Goal: Task Accomplishment & Management: Use online tool/utility

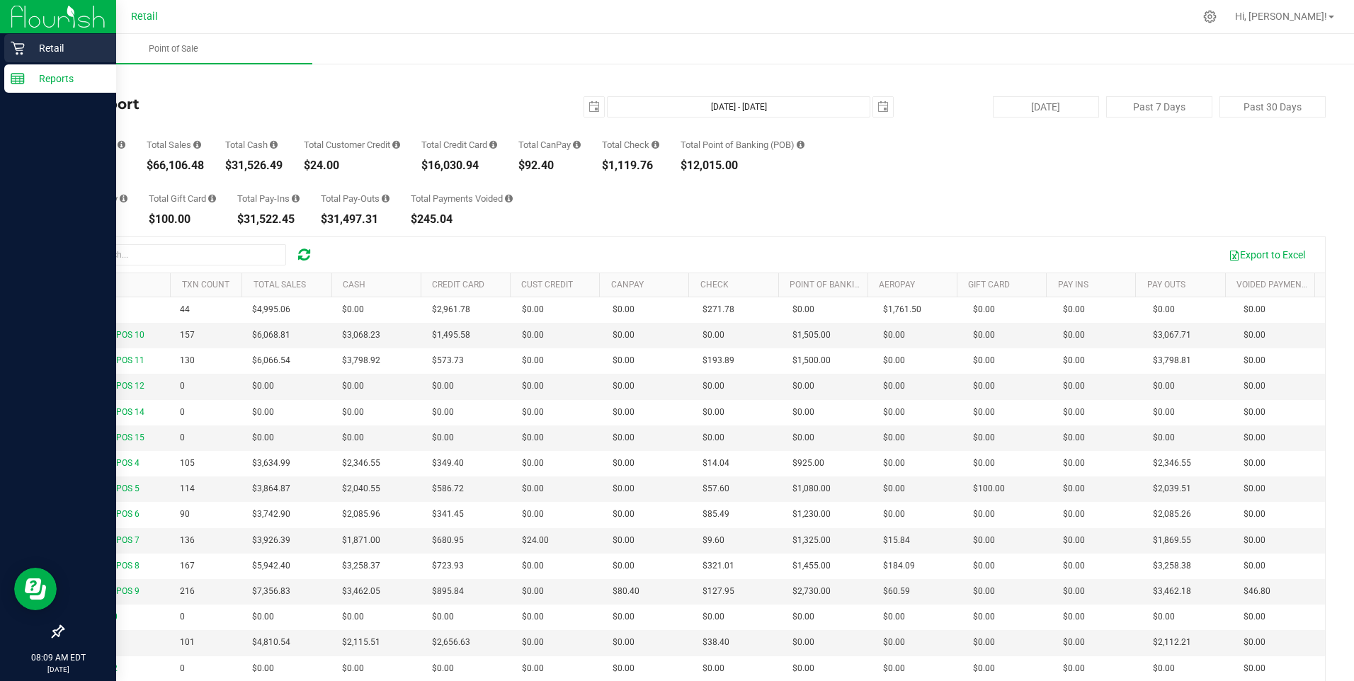
click at [33, 50] on p "Retail" at bounding box center [67, 48] width 85 height 17
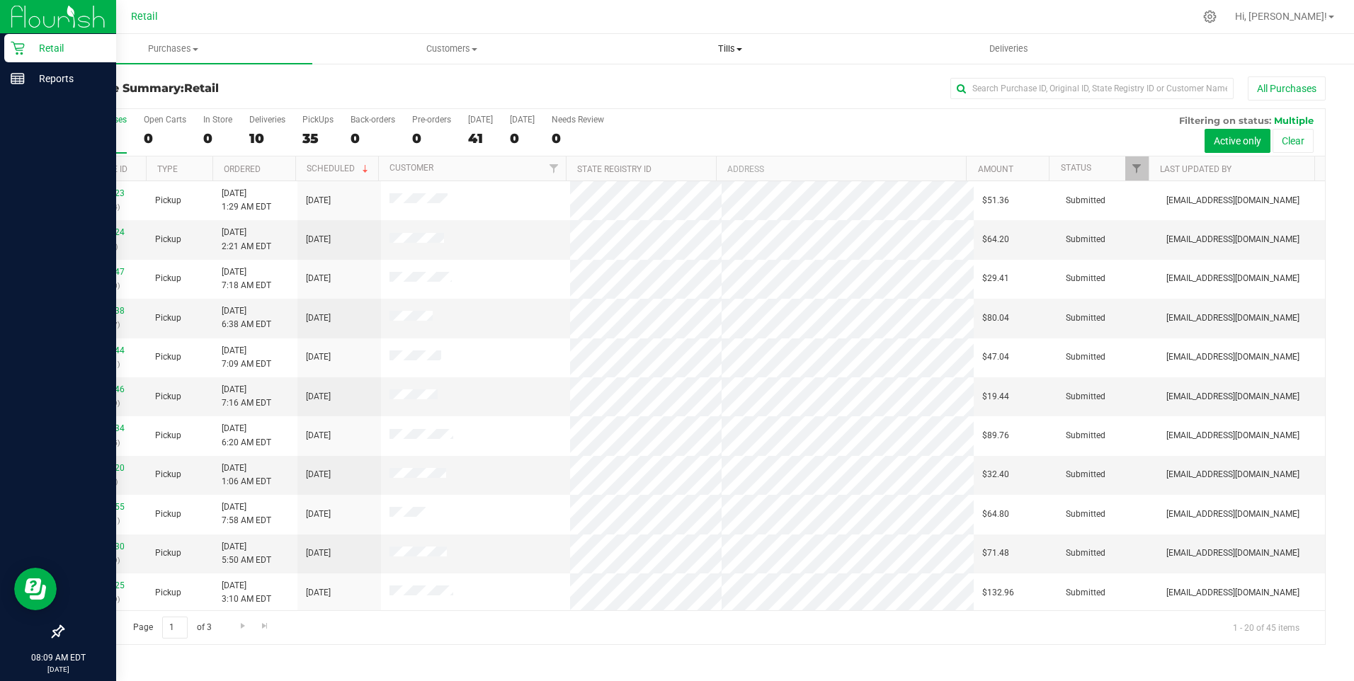
click at [725, 46] on span "Tills" at bounding box center [730, 49] width 277 height 13
click at [644, 81] on span "Manage tills" at bounding box center [640, 85] width 96 height 12
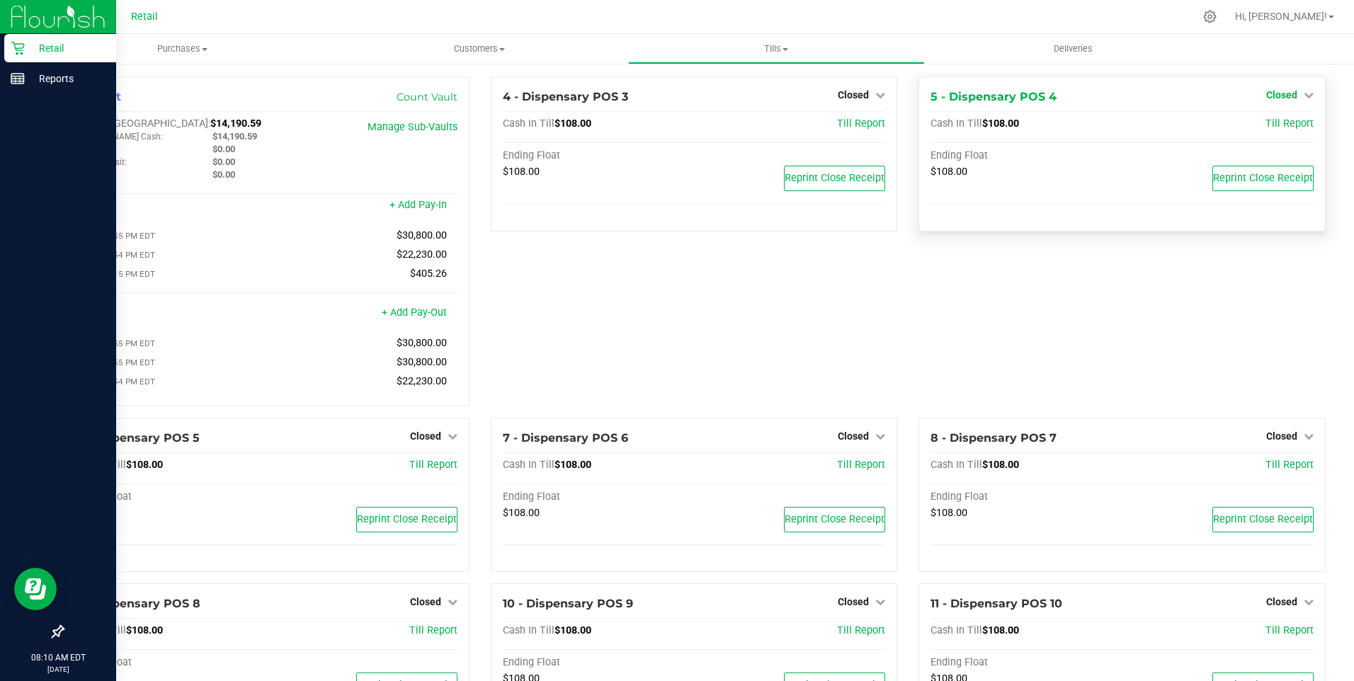
click at [1275, 98] on span "Closed" at bounding box center [1282, 94] width 31 height 11
click at [1278, 125] on link "Open Till" at bounding box center [1282, 124] width 38 height 11
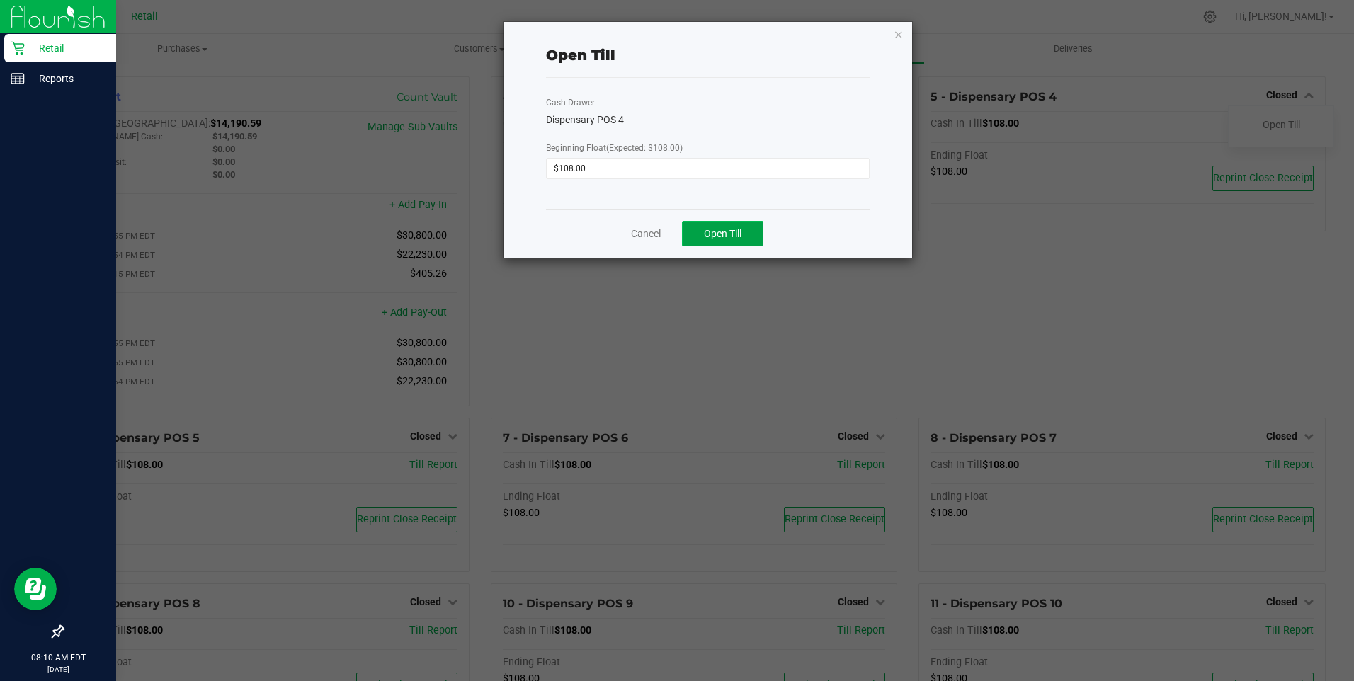
click at [739, 237] on span "Open Till" at bounding box center [723, 233] width 38 height 11
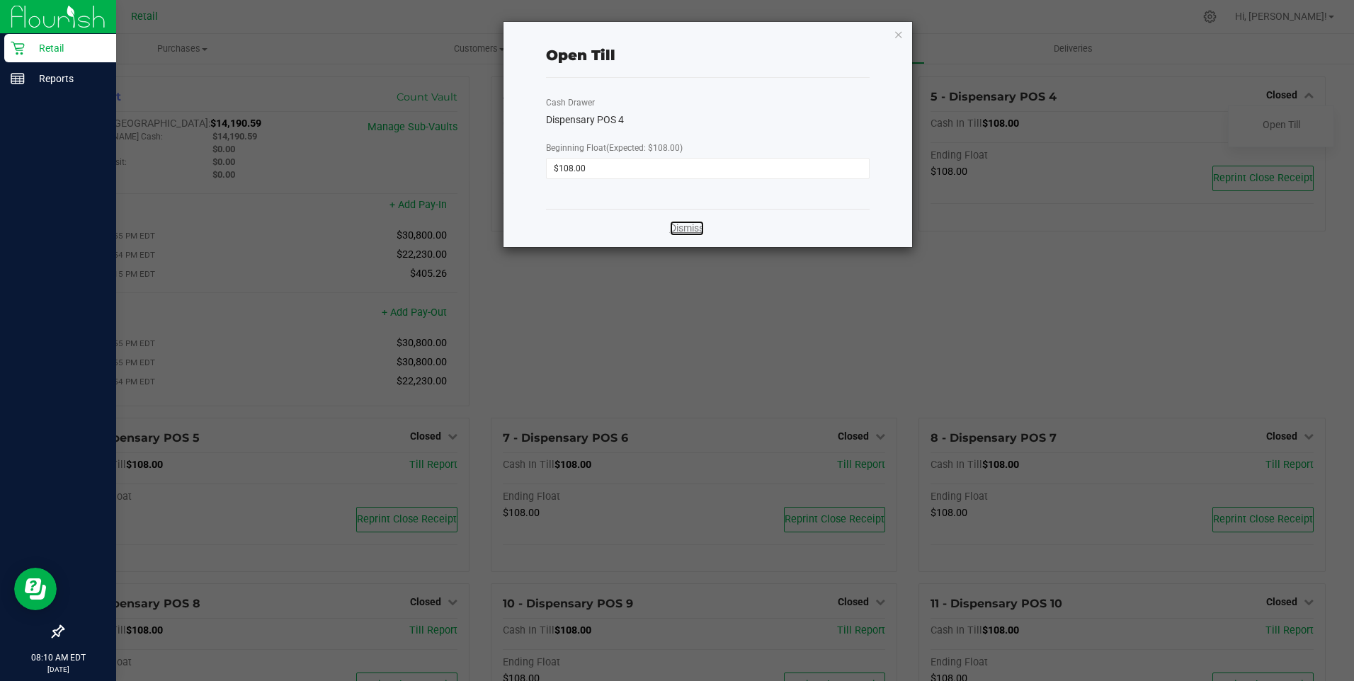
click at [688, 232] on link "Dismiss" at bounding box center [687, 228] width 34 height 15
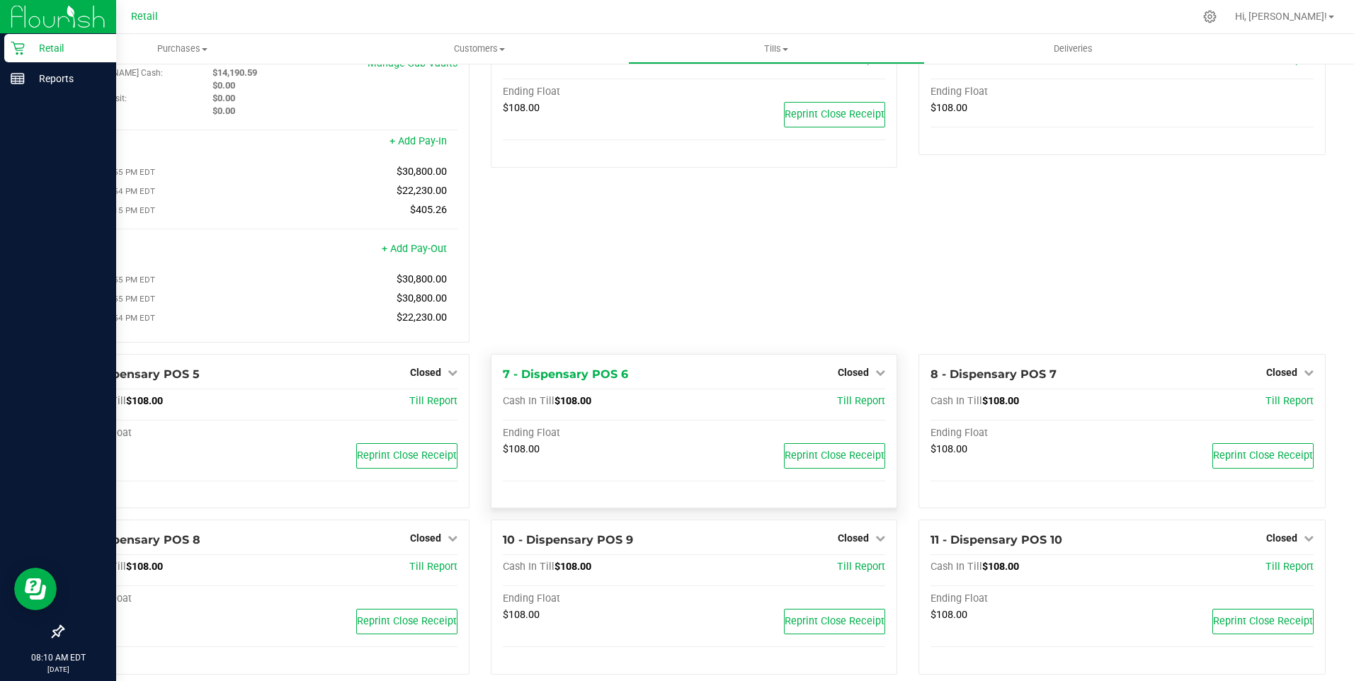
scroll to position [213, 0]
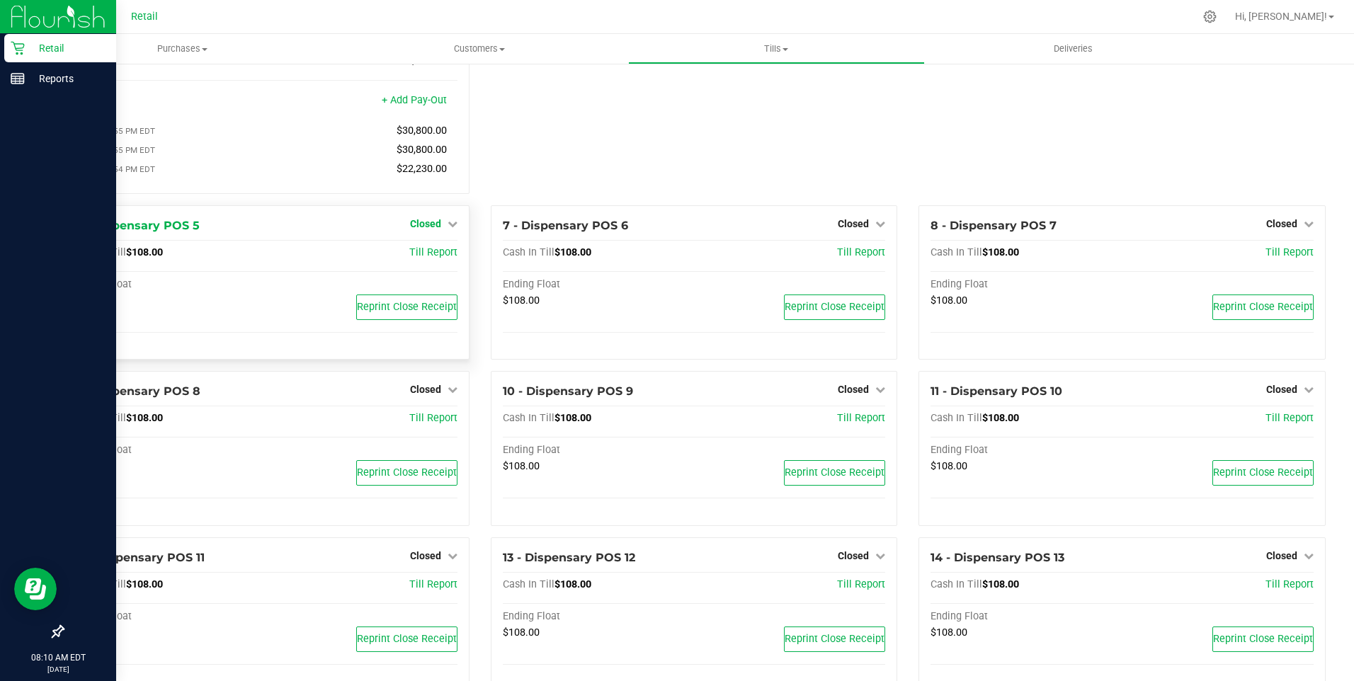
click at [421, 230] on span "Closed" at bounding box center [425, 223] width 31 height 11
click at [432, 257] on link "Open Till" at bounding box center [426, 252] width 38 height 11
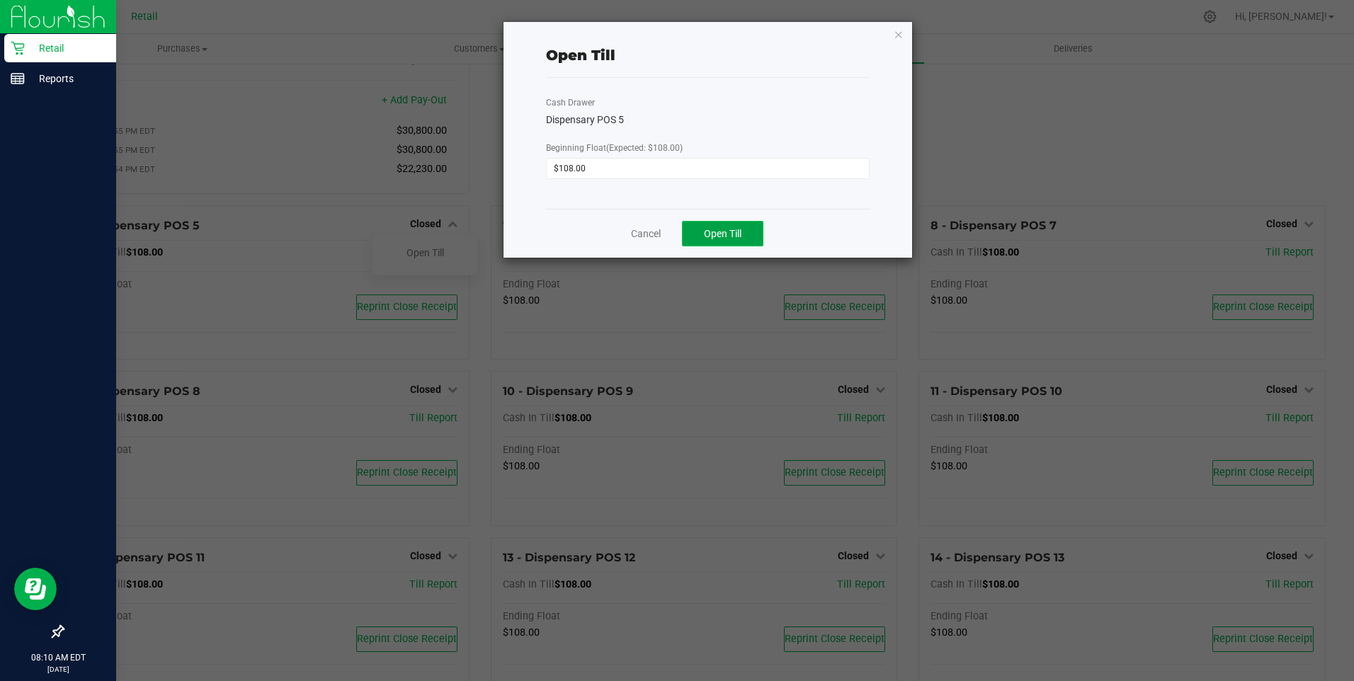
click at [721, 229] on span "Open Till" at bounding box center [723, 233] width 38 height 11
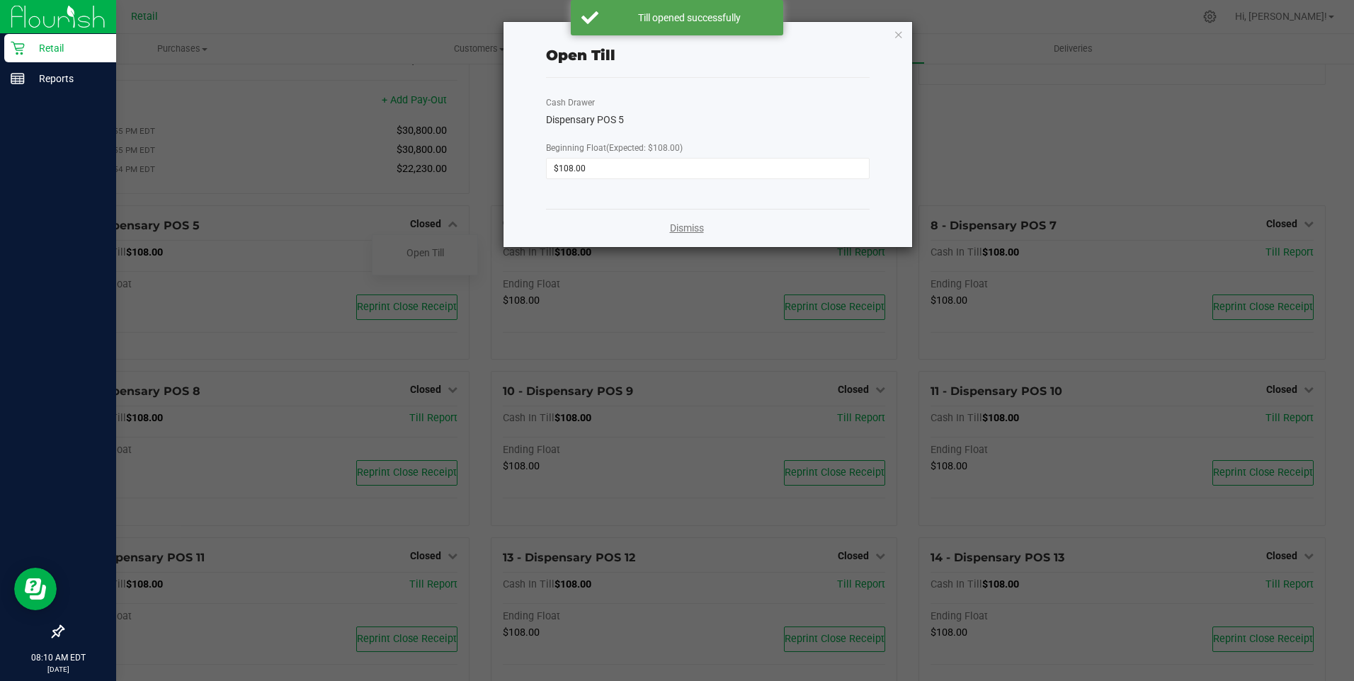
click at [681, 229] on link "Dismiss" at bounding box center [687, 228] width 34 height 15
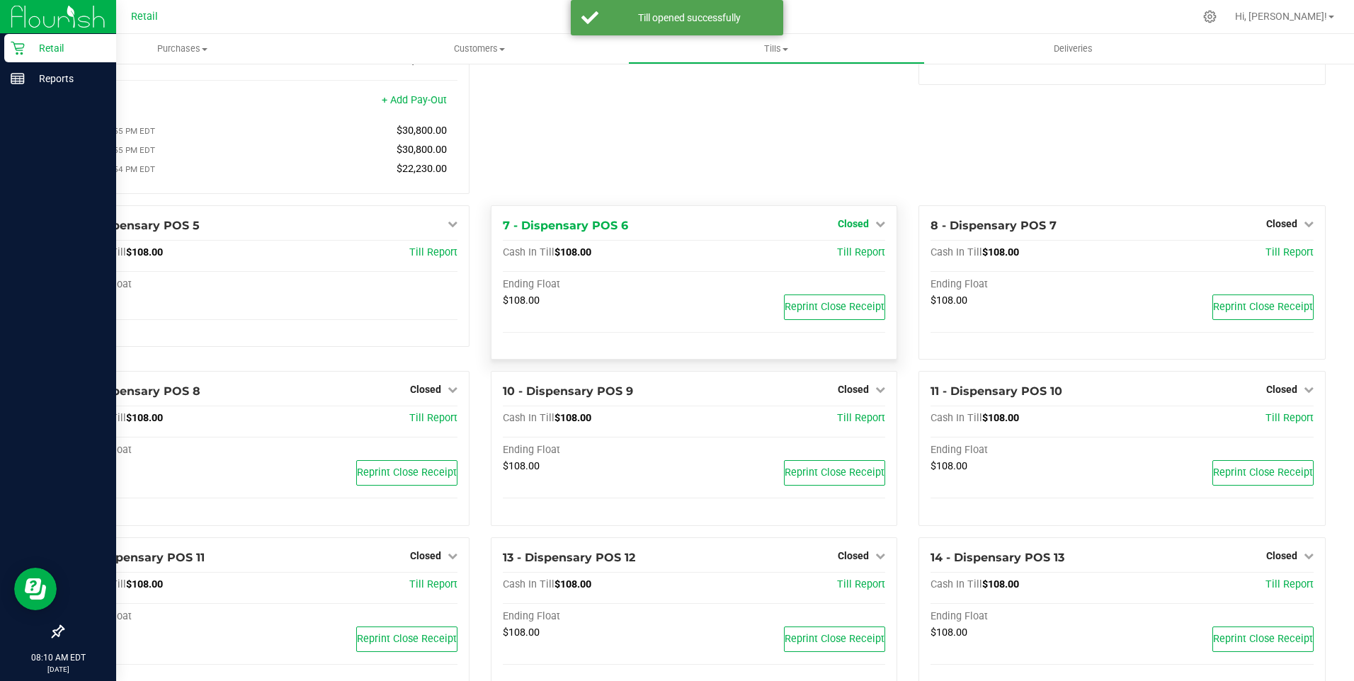
click at [859, 230] on span "Closed" at bounding box center [853, 223] width 31 height 11
click at [851, 258] on link "Open Till" at bounding box center [854, 252] width 38 height 11
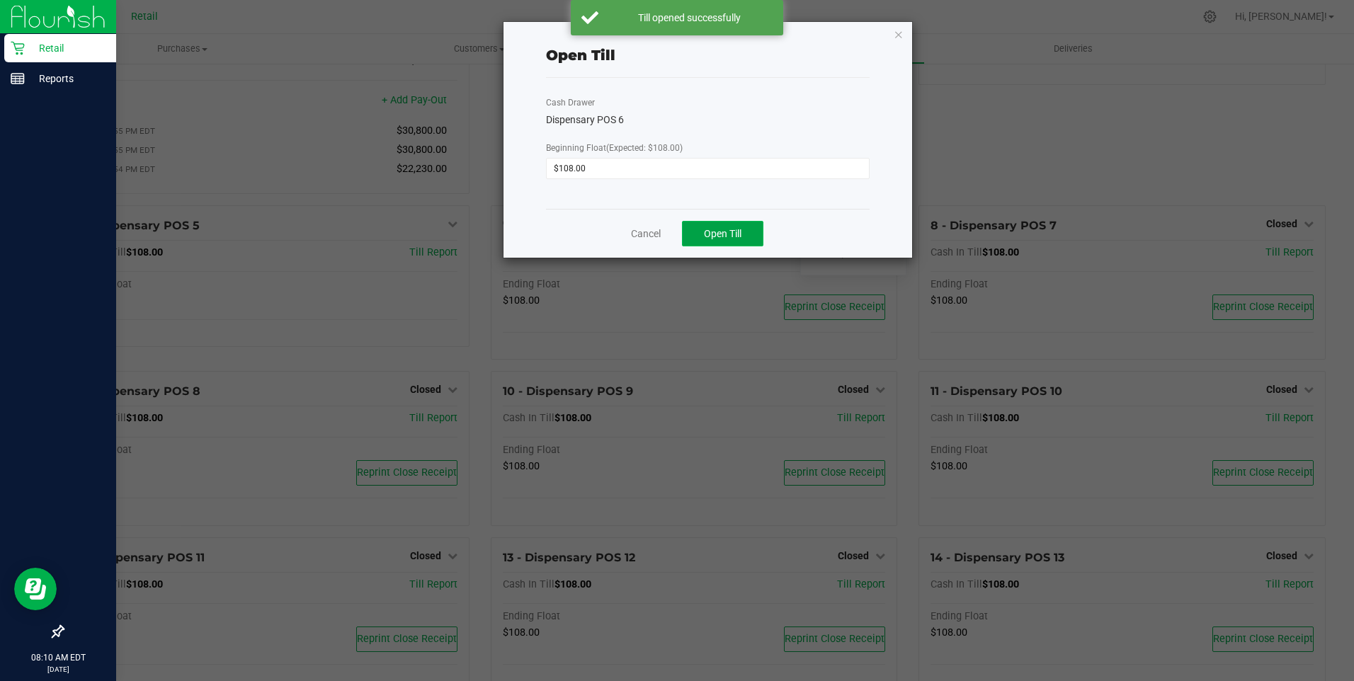
click at [718, 230] on span "Open Till" at bounding box center [723, 233] width 38 height 11
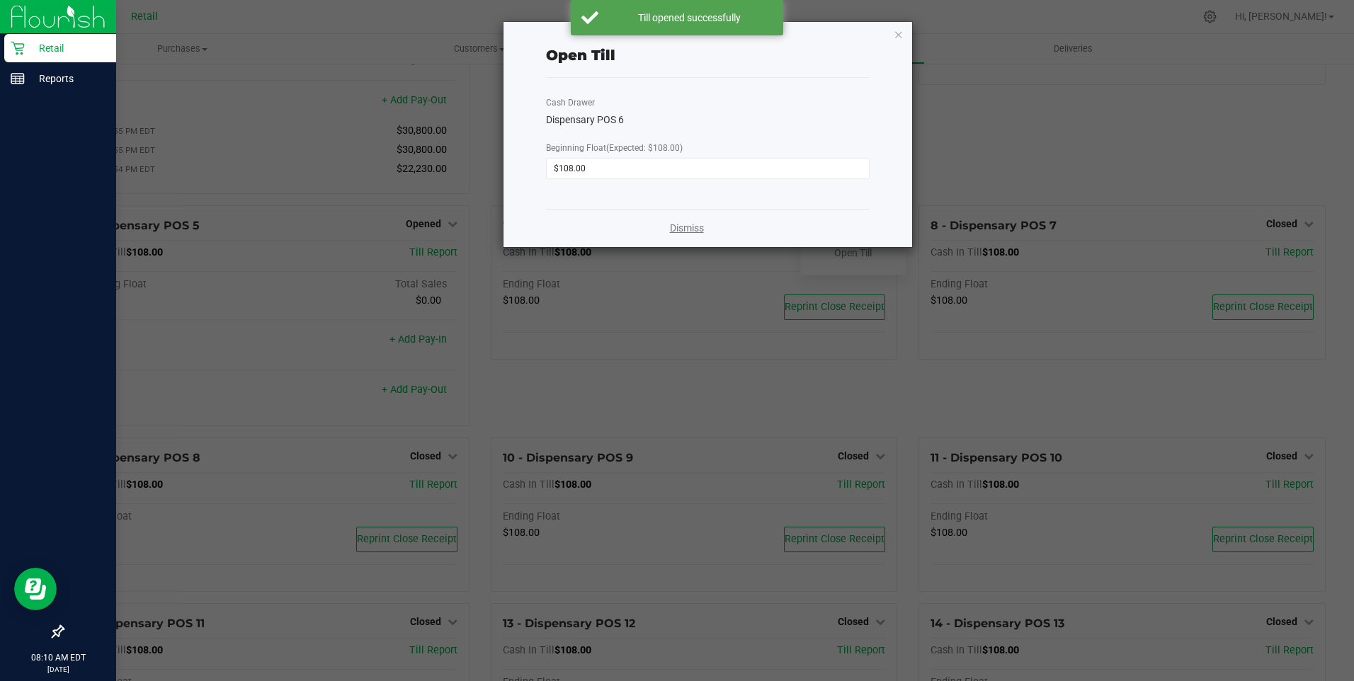
click at [694, 228] on link "Dismiss" at bounding box center [687, 228] width 34 height 15
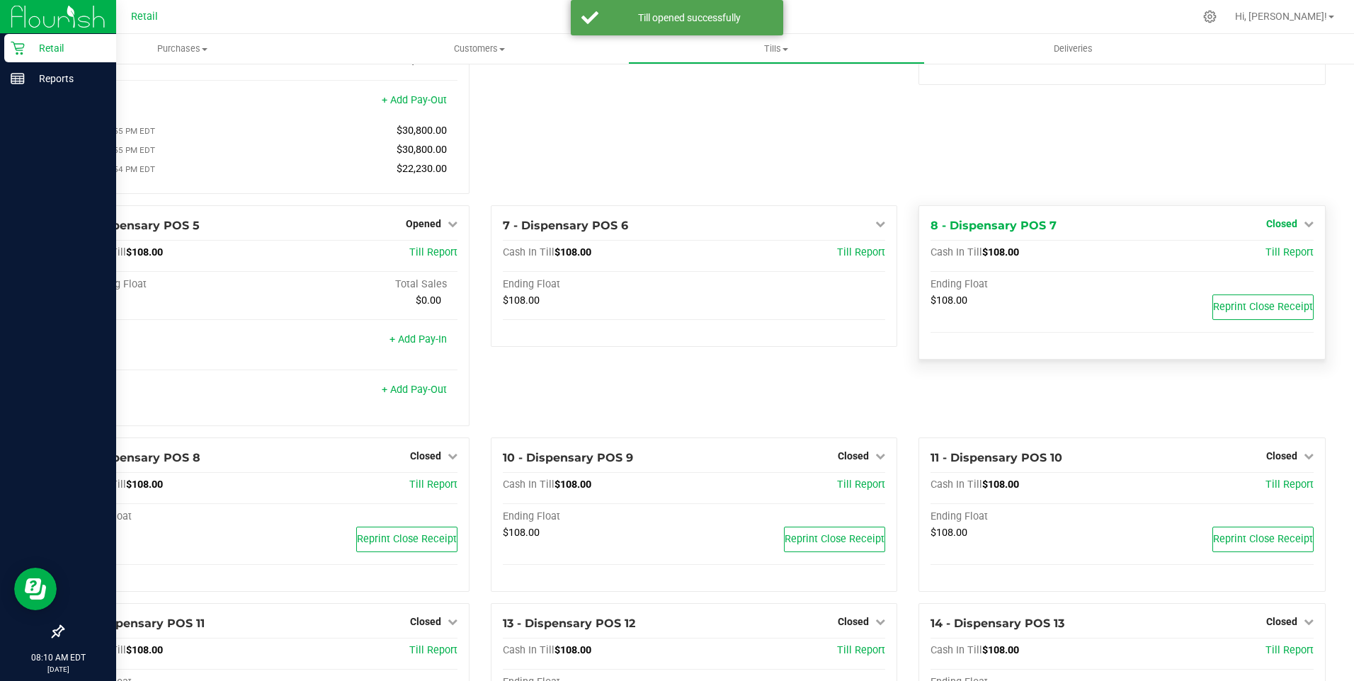
click at [1279, 230] on span "Closed" at bounding box center [1282, 223] width 31 height 11
click at [1274, 256] on link "Open Till" at bounding box center [1282, 252] width 38 height 11
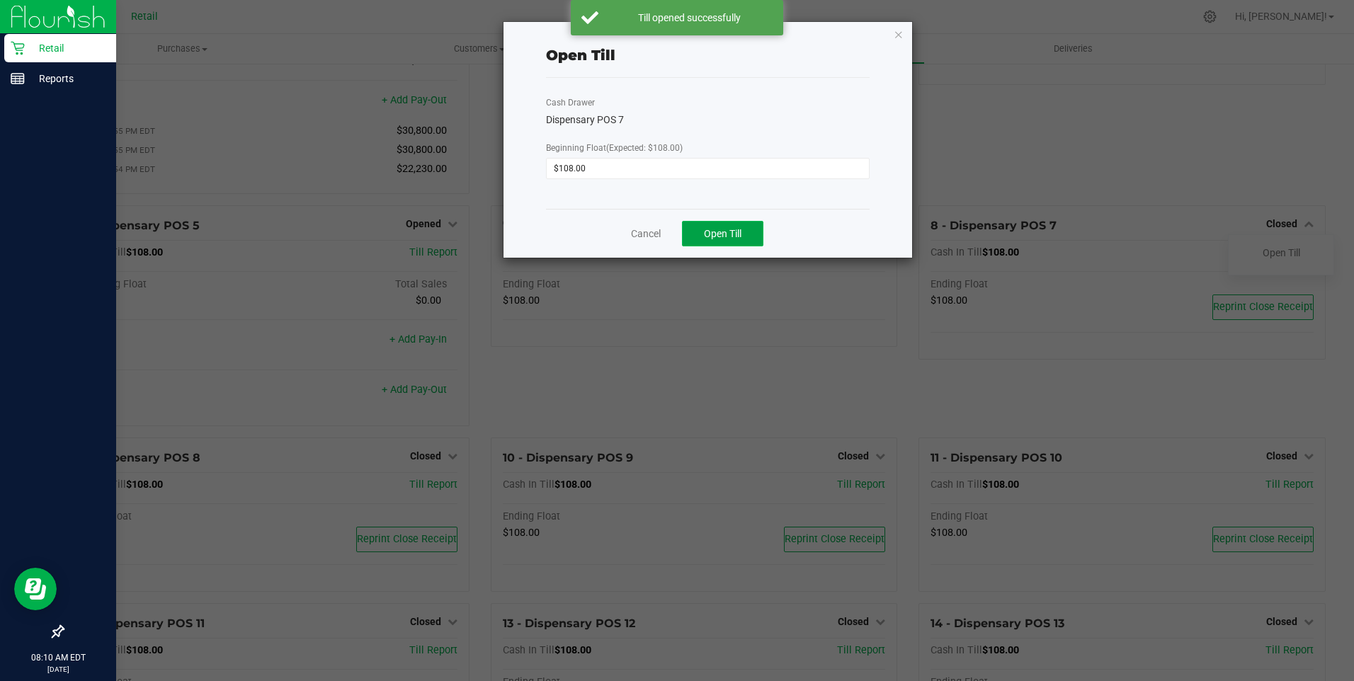
click at [696, 234] on button "Open Till" at bounding box center [722, 234] width 81 height 26
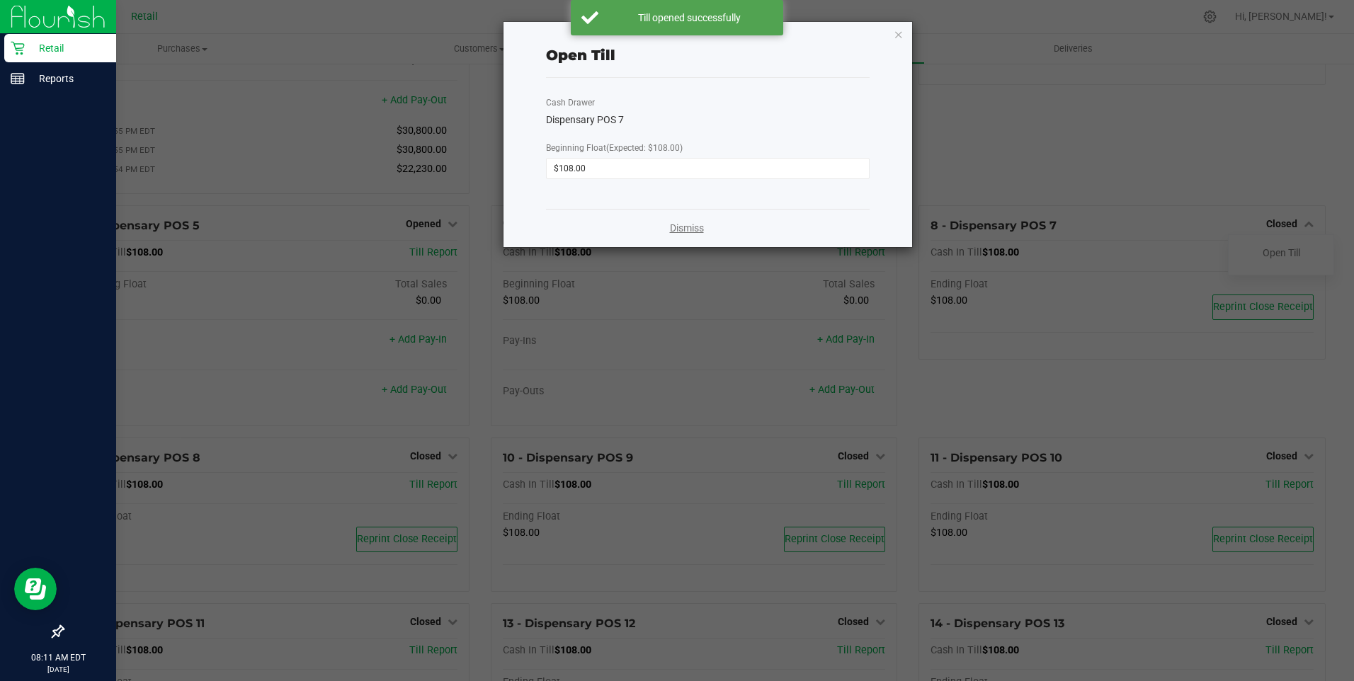
click at [690, 230] on link "Dismiss" at bounding box center [687, 228] width 34 height 15
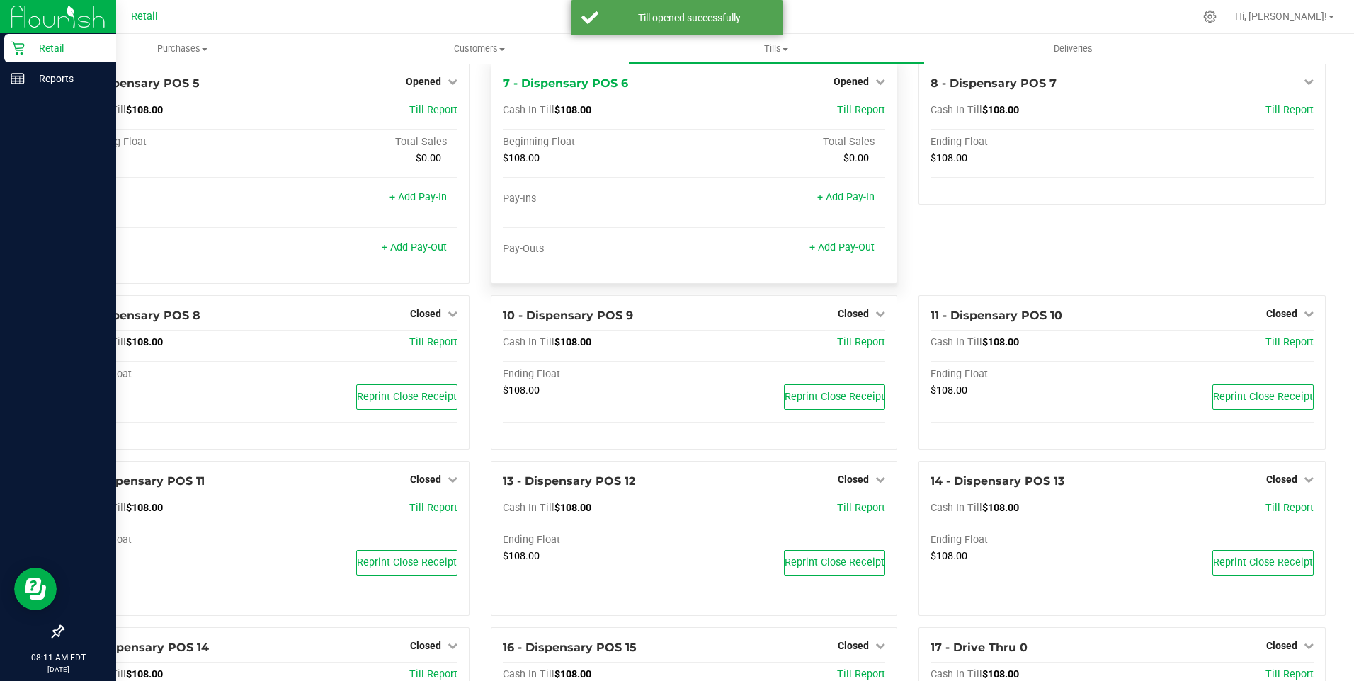
scroll to position [425, 0]
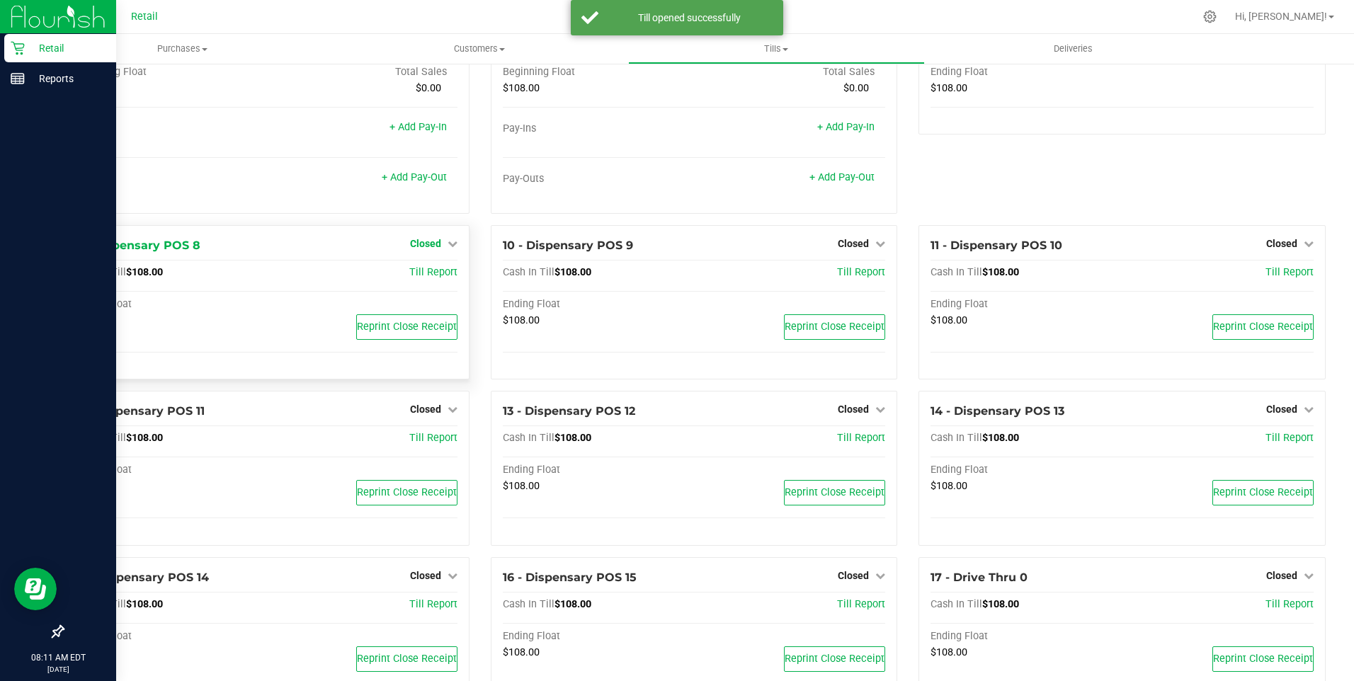
click at [429, 249] on span "Closed" at bounding box center [425, 243] width 31 height 11
click at [435, 278] on link "Open Till" at bounding box center [426, 272] width 38 height 11
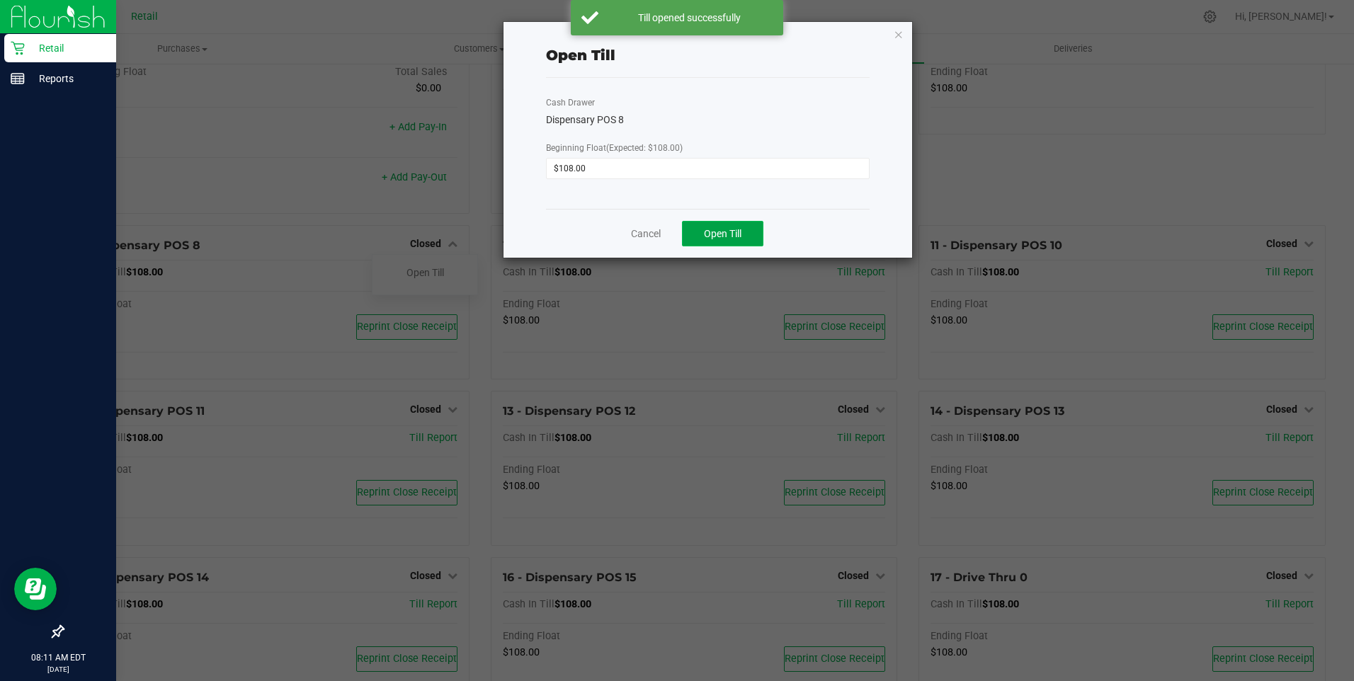
click at [710, 233] on span "Open Till" at bounding box center [723, 233] width 38 height 11
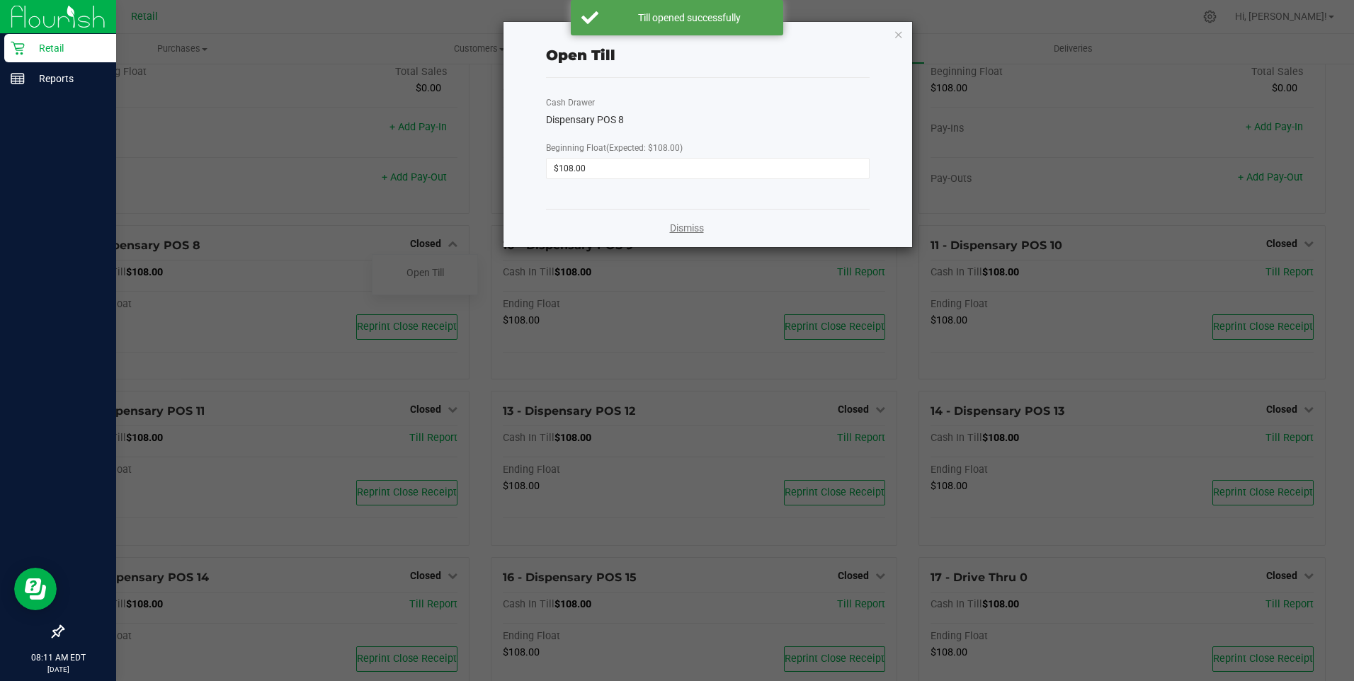
click at [684, 227] on link "Dismiss" at bounding box center [687, 228] width 34 height 15
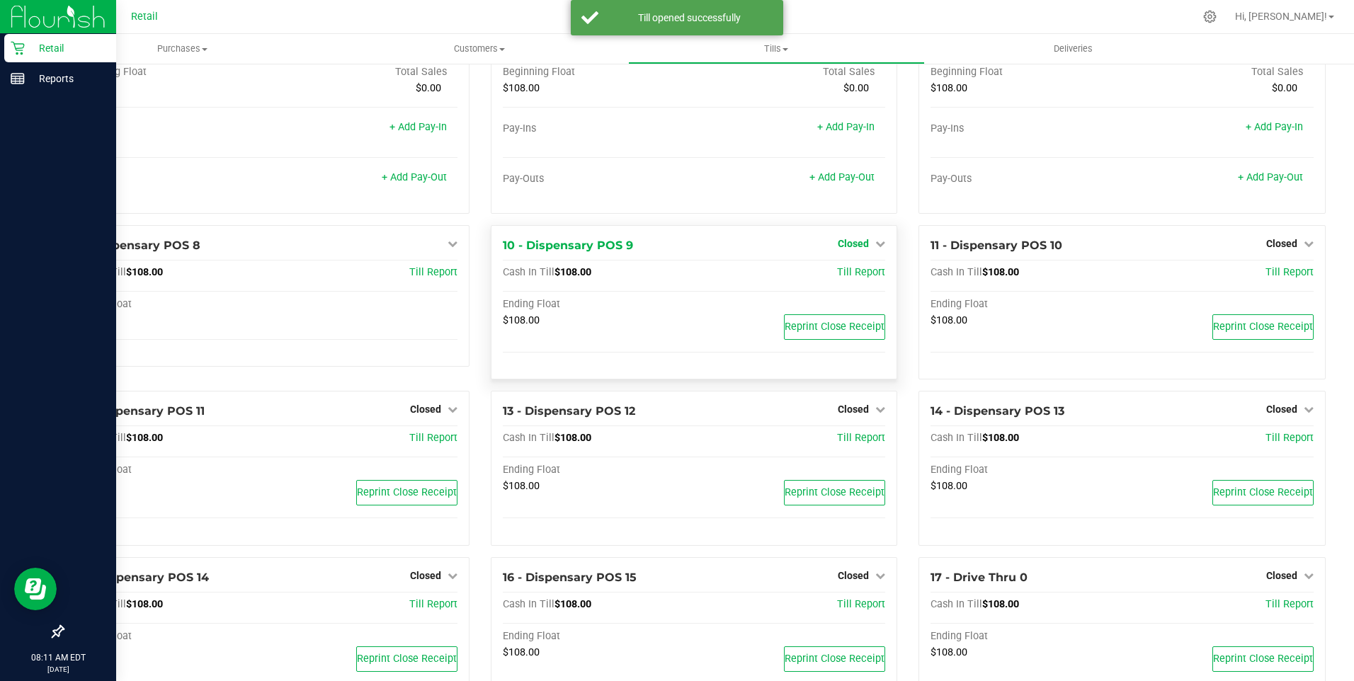
click at [847, 247] on span "Closed" at bounding box center [853, 243] width 31 height 11
click at [849, 278] on link "Open Till" at bounding box center [854, 272] width 38 height 11
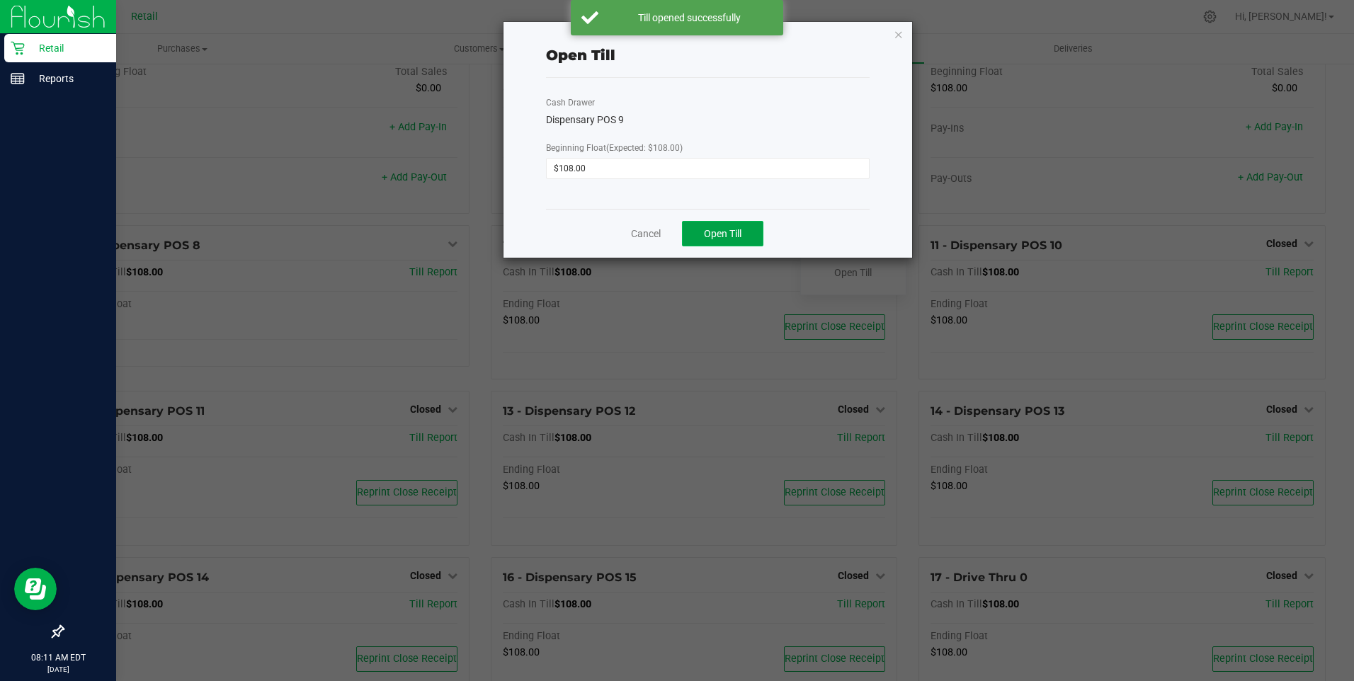
click at [711, 223] on button "Open Till" at bounding box center [722, 234] width 81 height 26
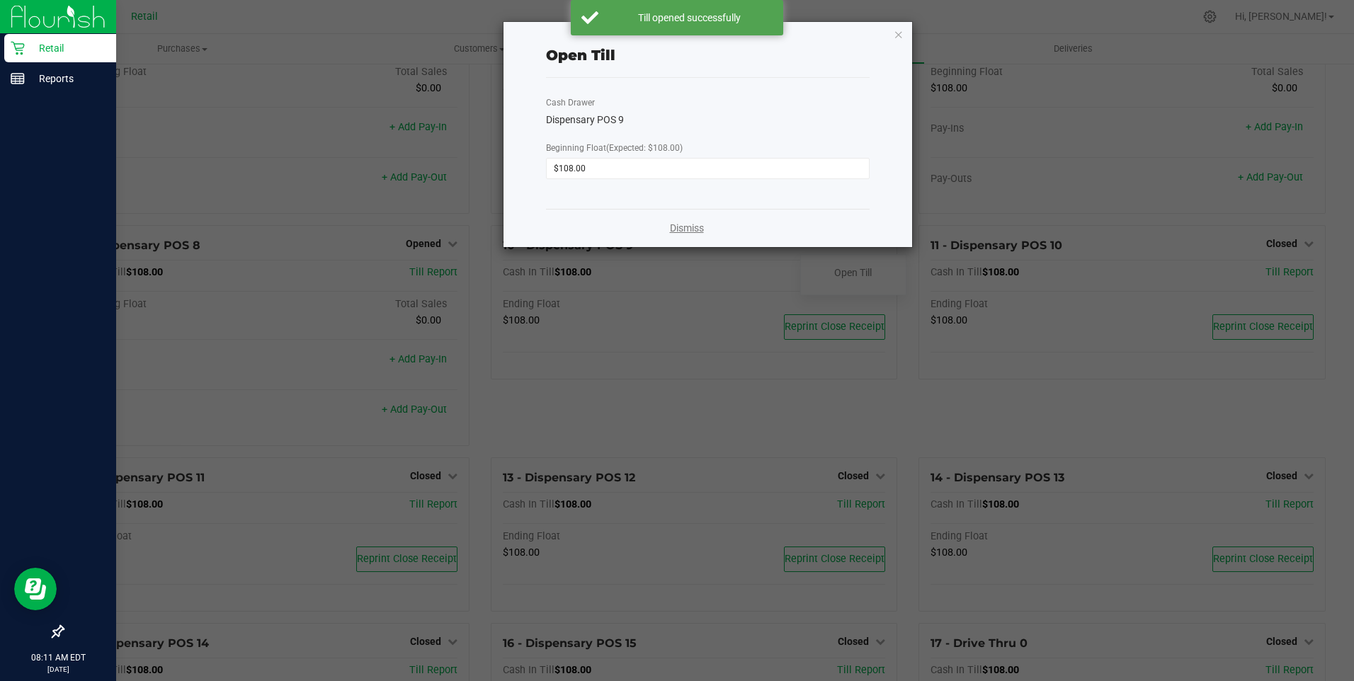
click at [693, 229] on link "Dismiss" at bounding box center [687, 228] width 34 height 15
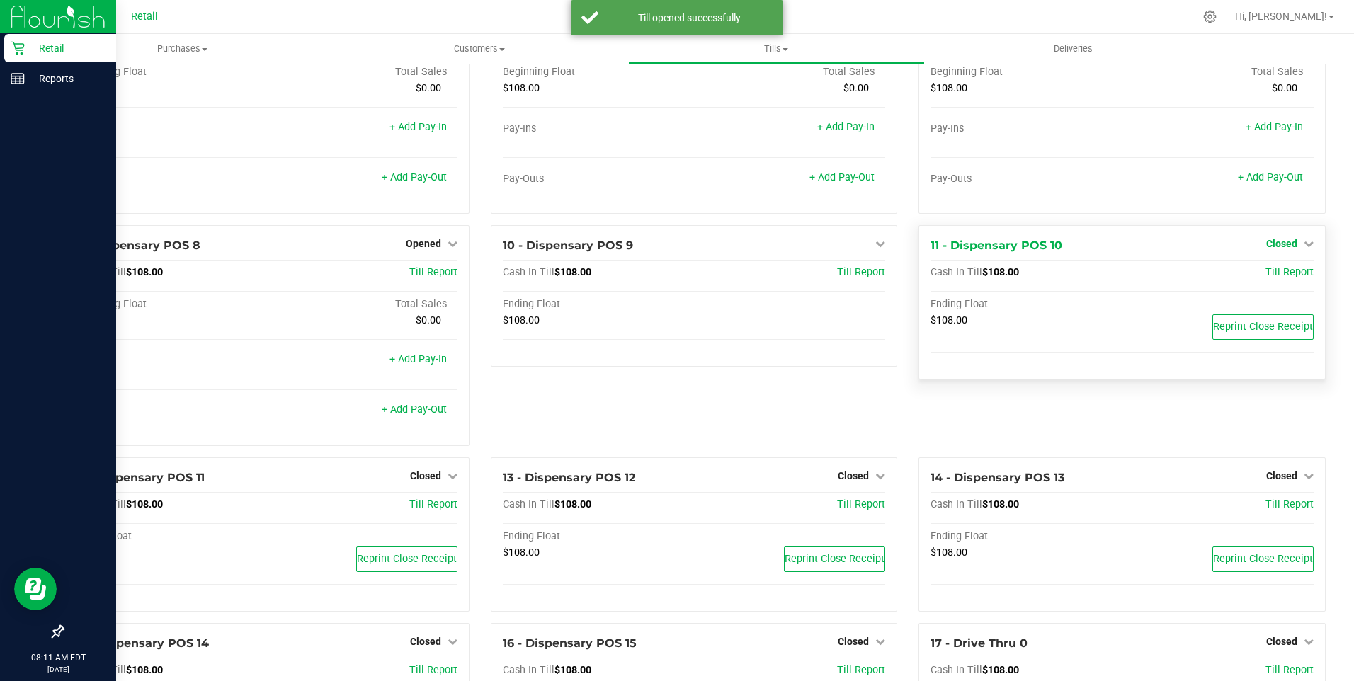
click at [1281, 249] on span "Closed" at bounding box center [1282, 243] width 31 height 11
click at [1272, 278] on link "Open Till" at bounding box center [1282, 272] width 38 height 11
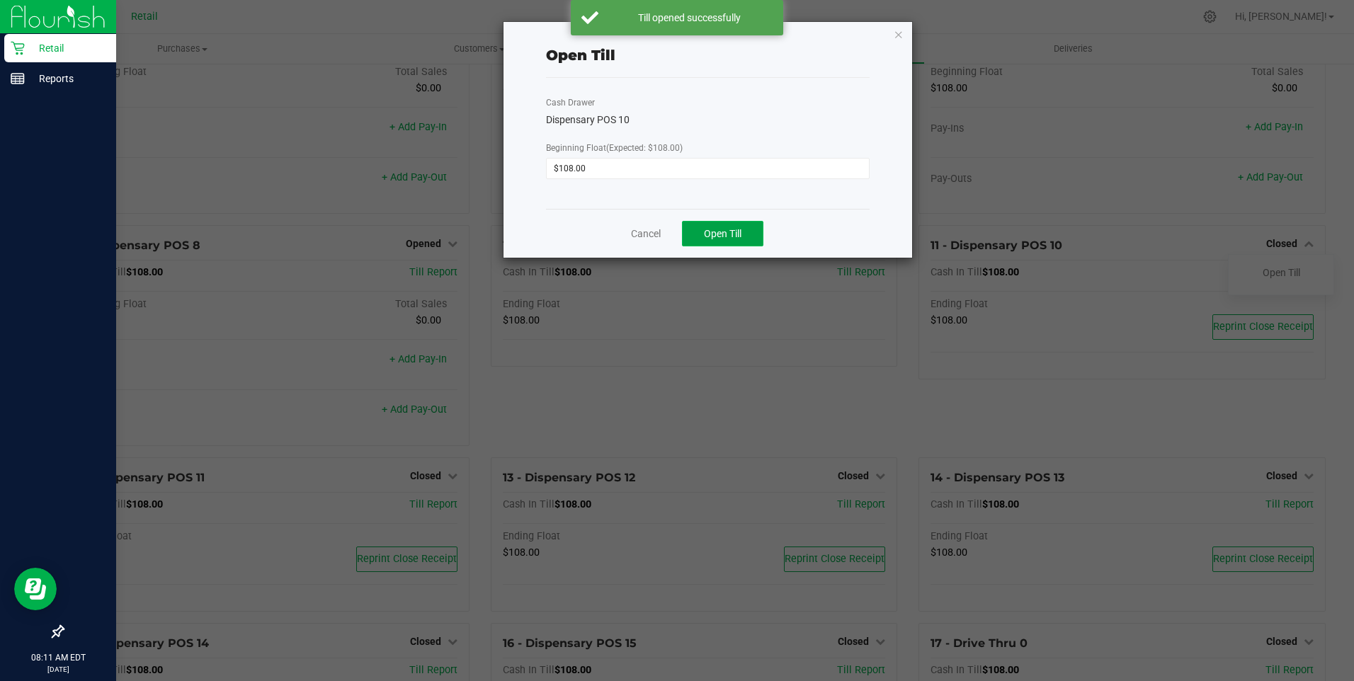
click at [733, 241] on button "Open Till" at bounding box center [722, 234] width 81 height 26
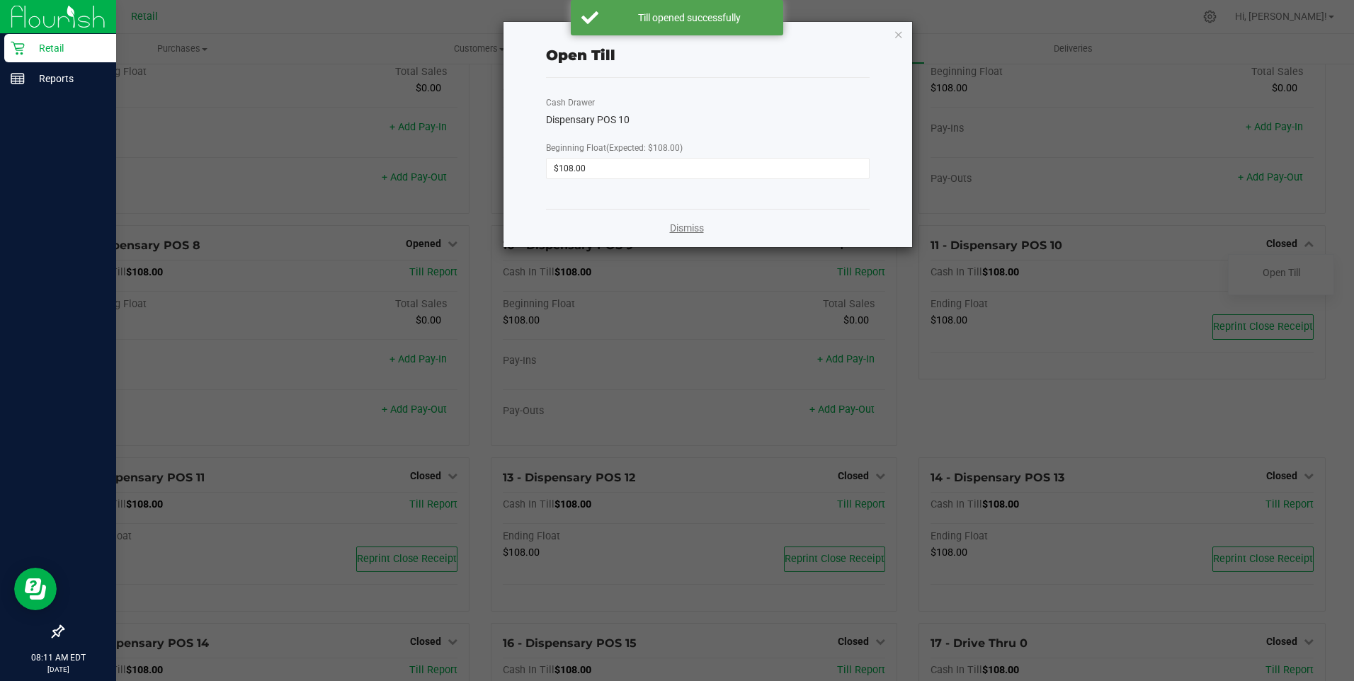
click at [681, 227] on link "Dismiss" at bounding box center [687, 228] width 34 height 15
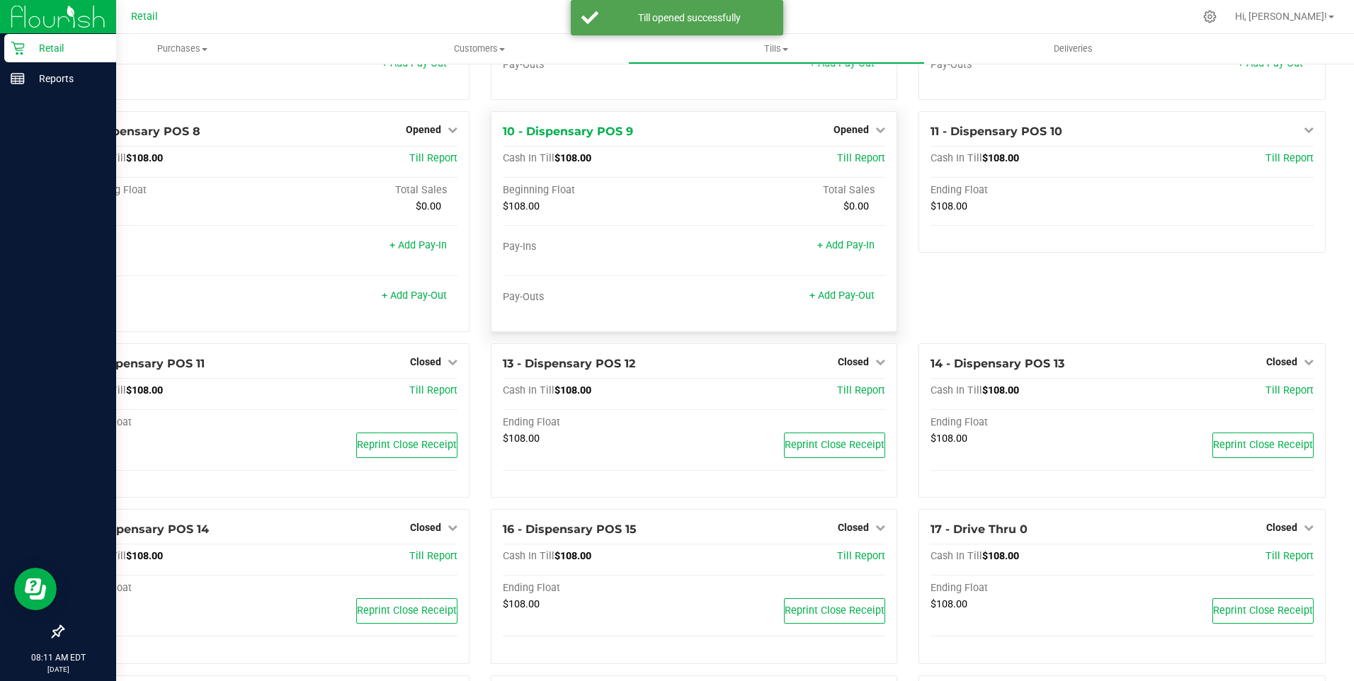
scroll to position [638, 0]
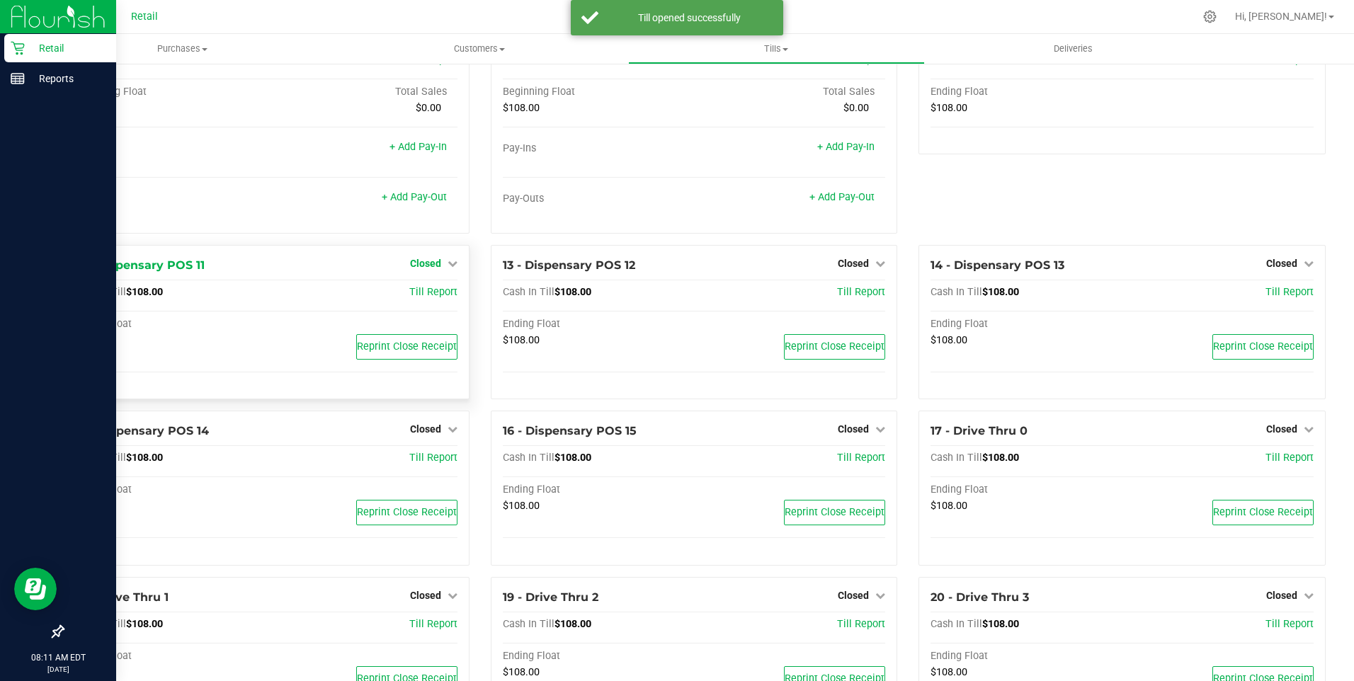
click at [436, 269] on span "Closed" at bounding box center [425, 263] width 31 height 11
click at [434, 297] on link "Open Till" at bounding box center [426, 292] width 38 height 11
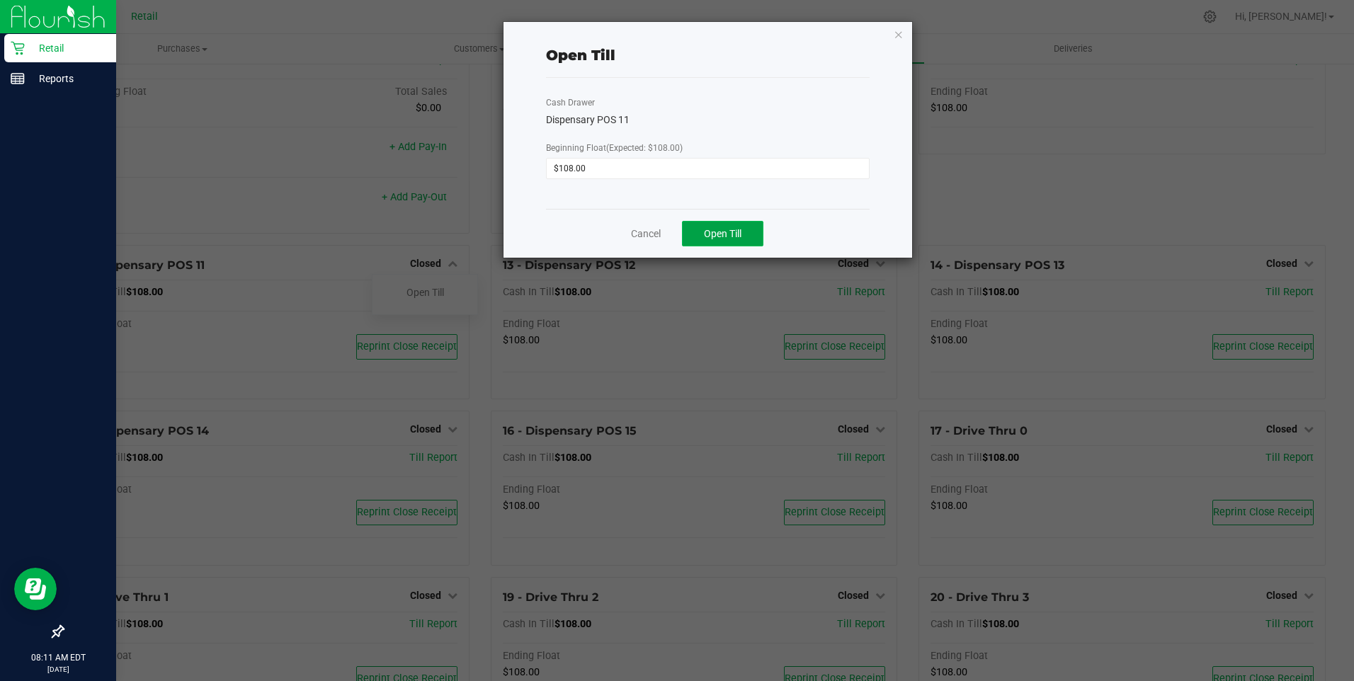
click at [725, 233] on span "Open Till" at bounding box center [723, 233] width 38 height 11
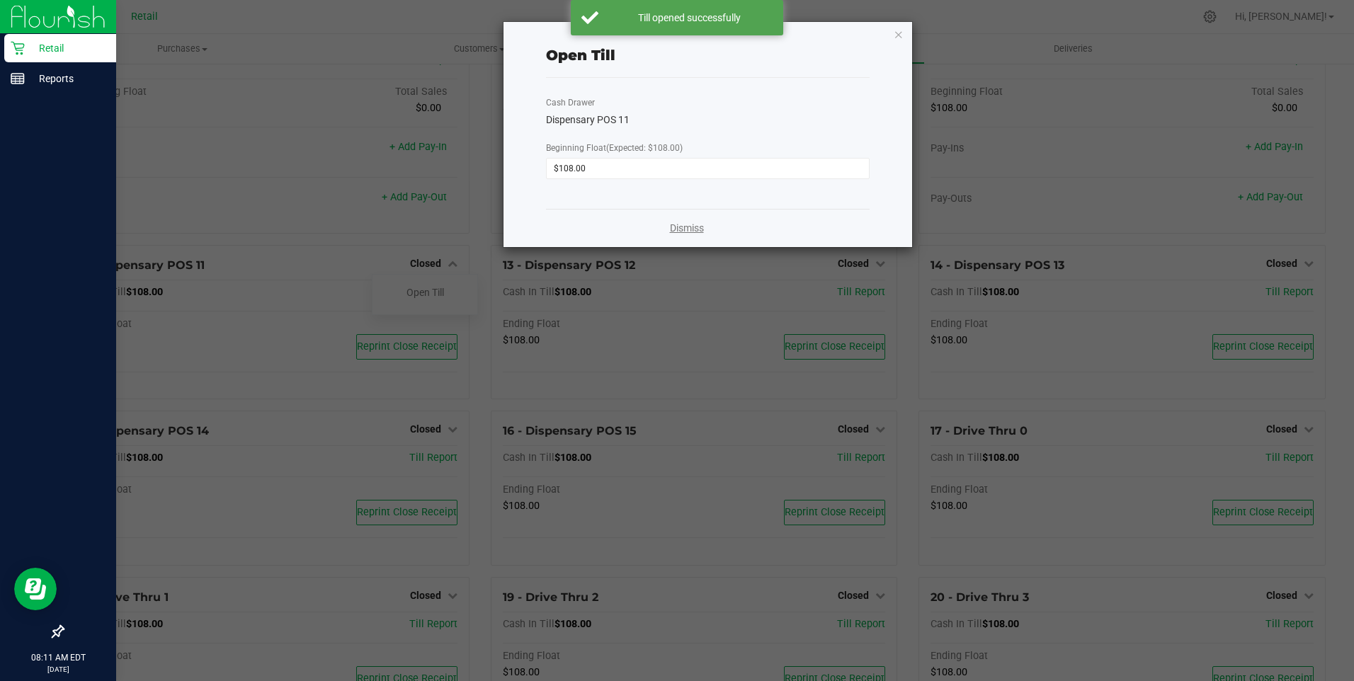
click at [687, 230] on link "Dismiss" at bounding box center [687, 228] width 34 height 15
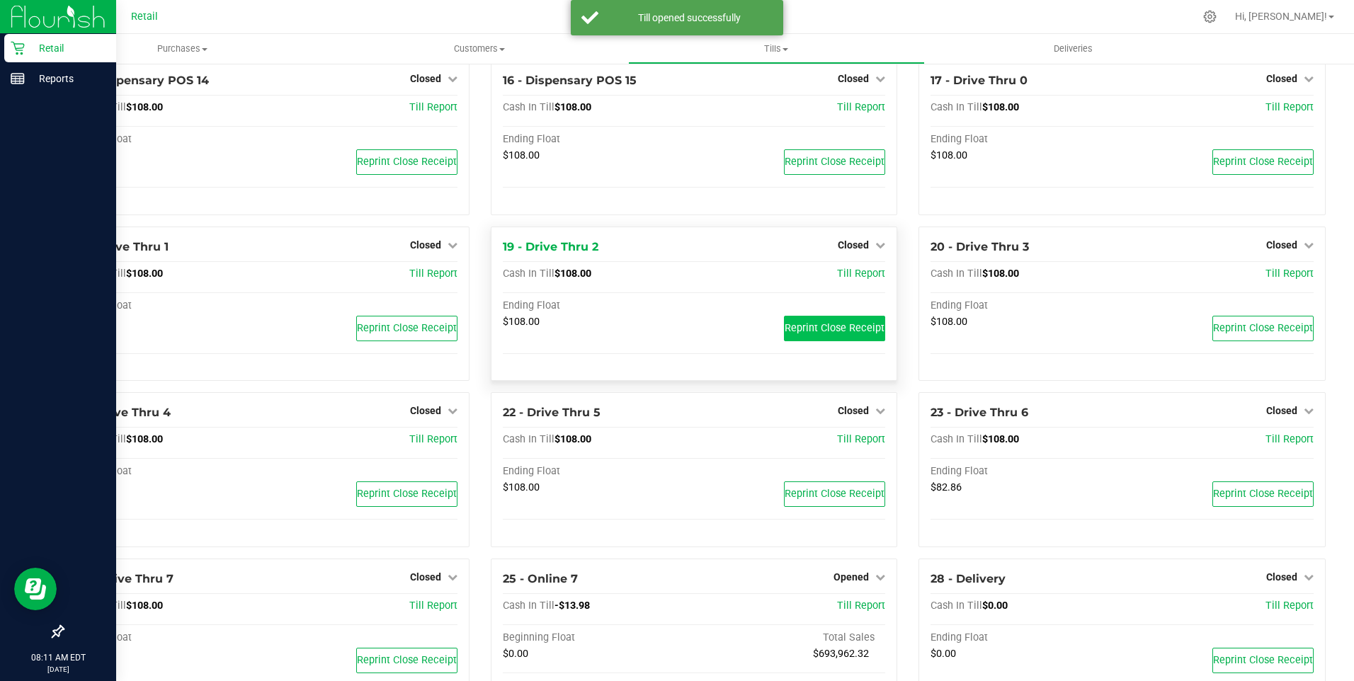
scroll to position [992, 0]
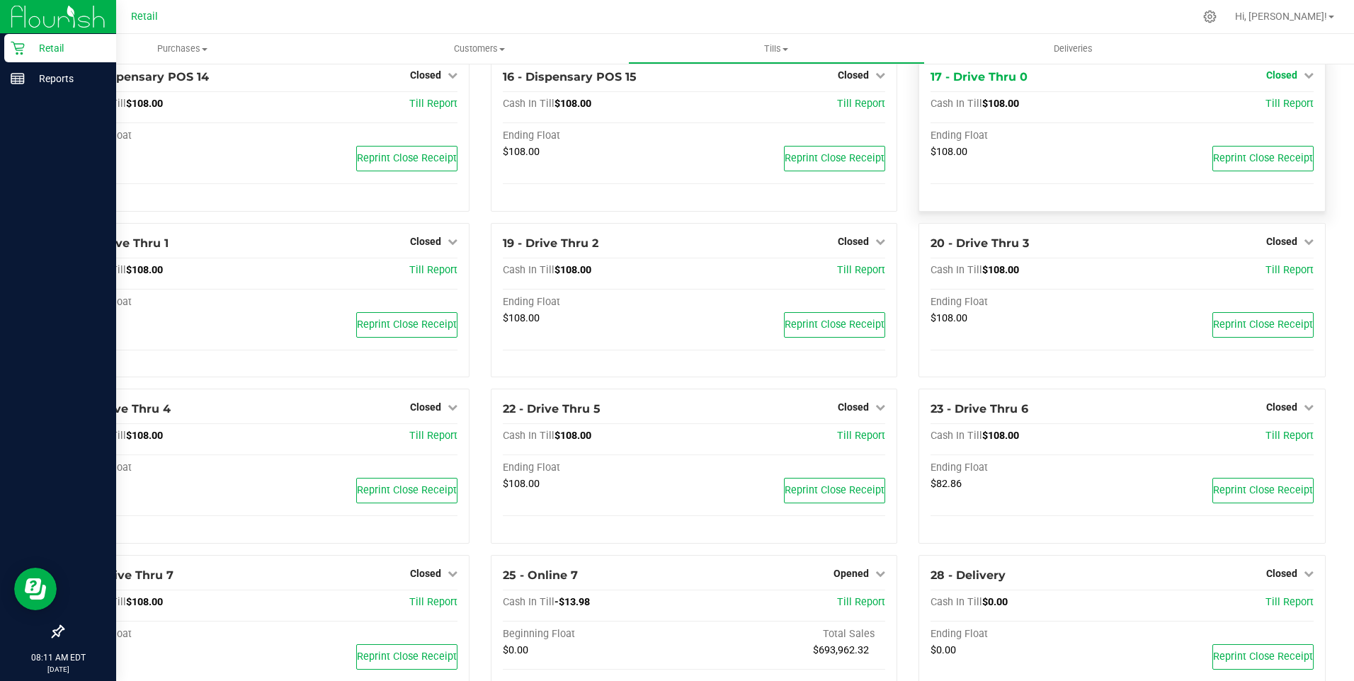
click at [1272, 81] on span "Closed" at bounding box center [1282, 74] width 31 height 11
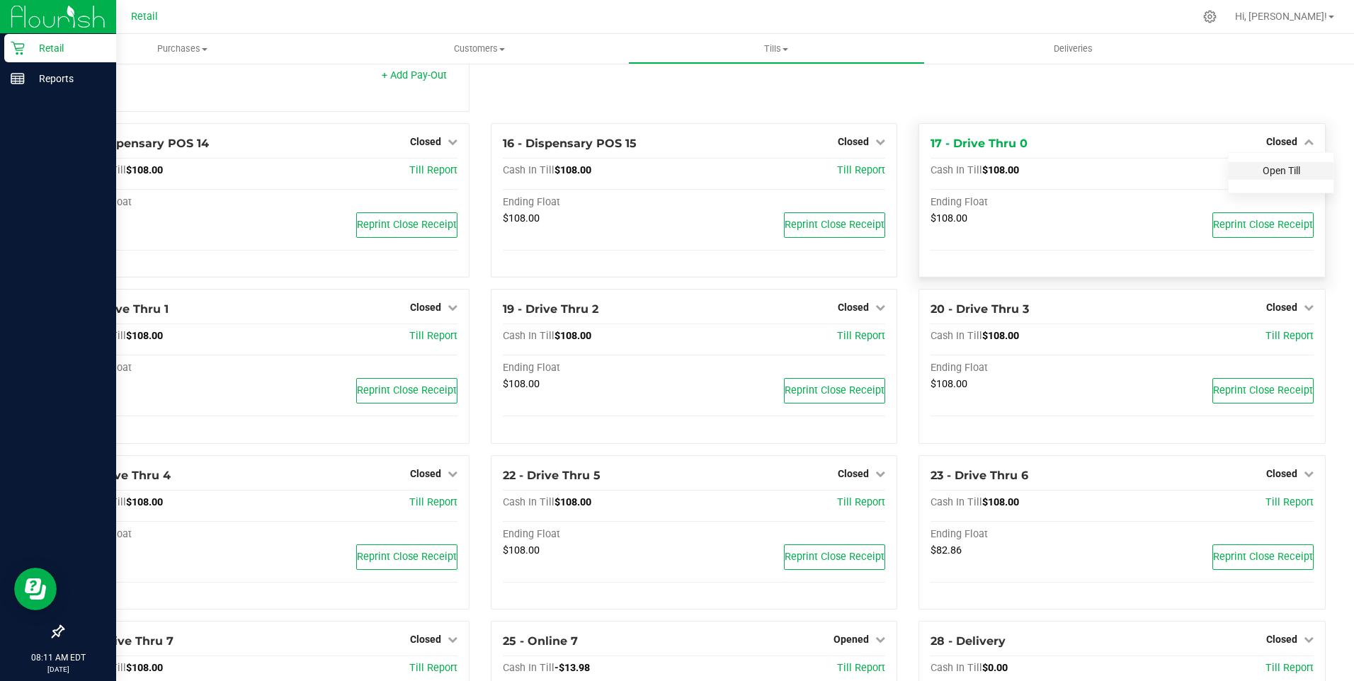
click at [1277, 176] on link "Open Till" at bounding box center [1282, 170] width 38 height 11
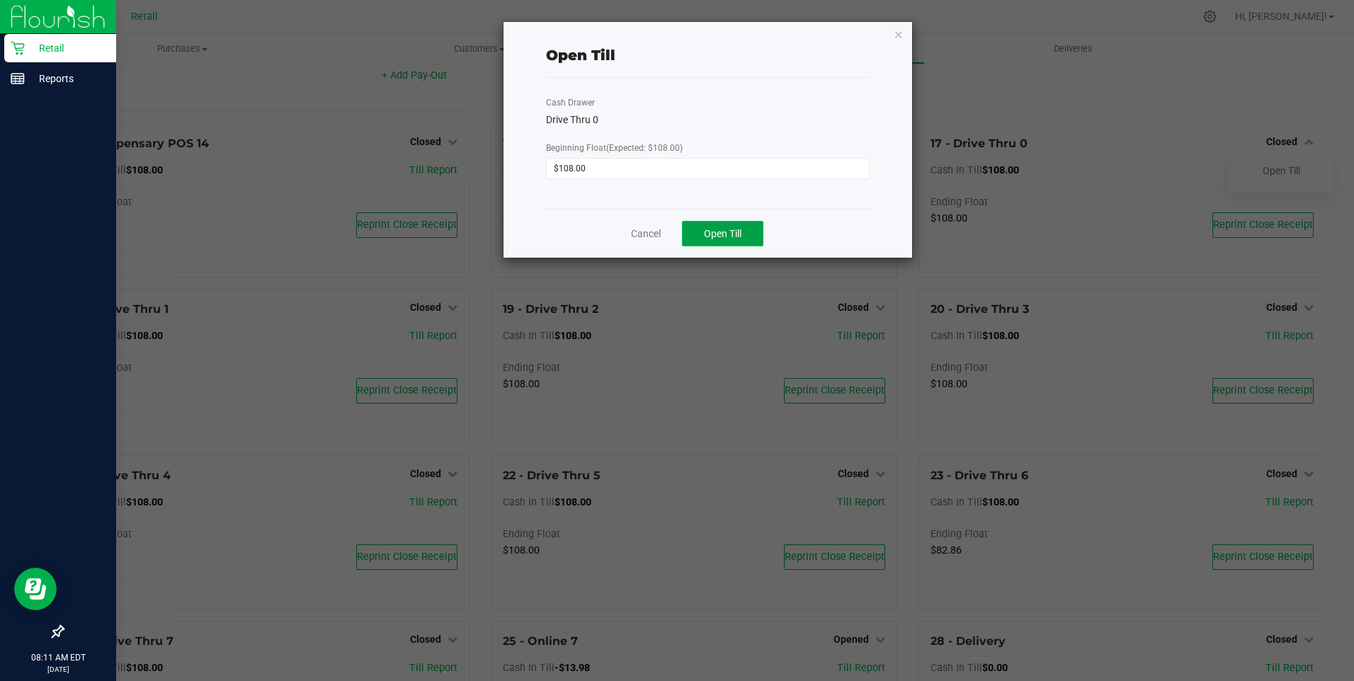
click at [718, 232] on span "Open Till" at bounding box center [723, 233] width 38 height 11
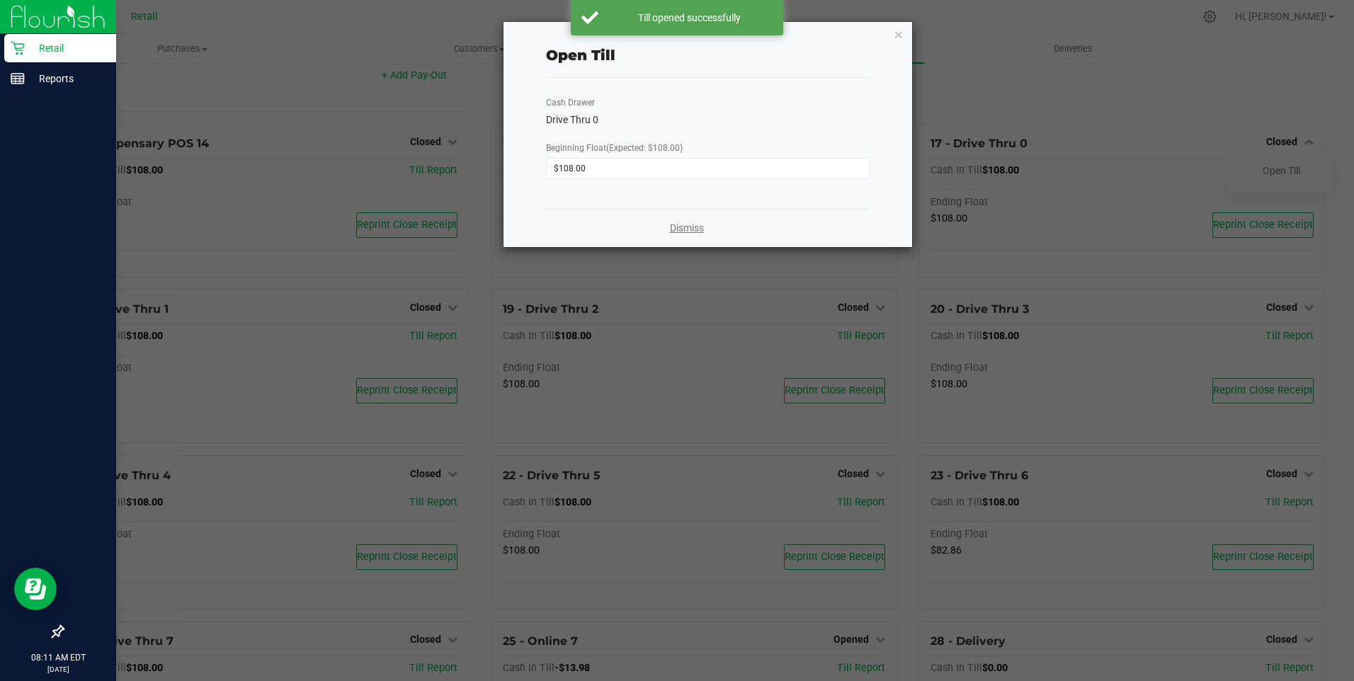
click at [681, 227] on link "Dismiss" at bounding box center [687, 228] width 34 height 15
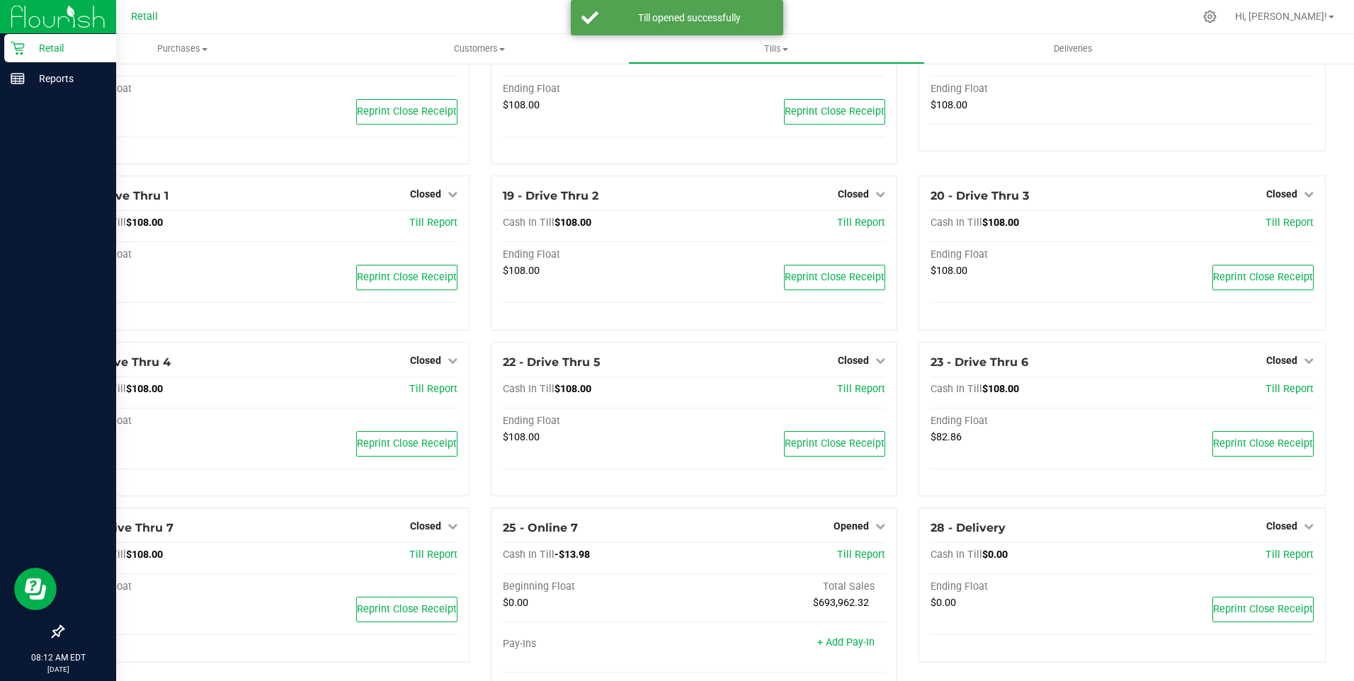
scroll to position [1133, 0]
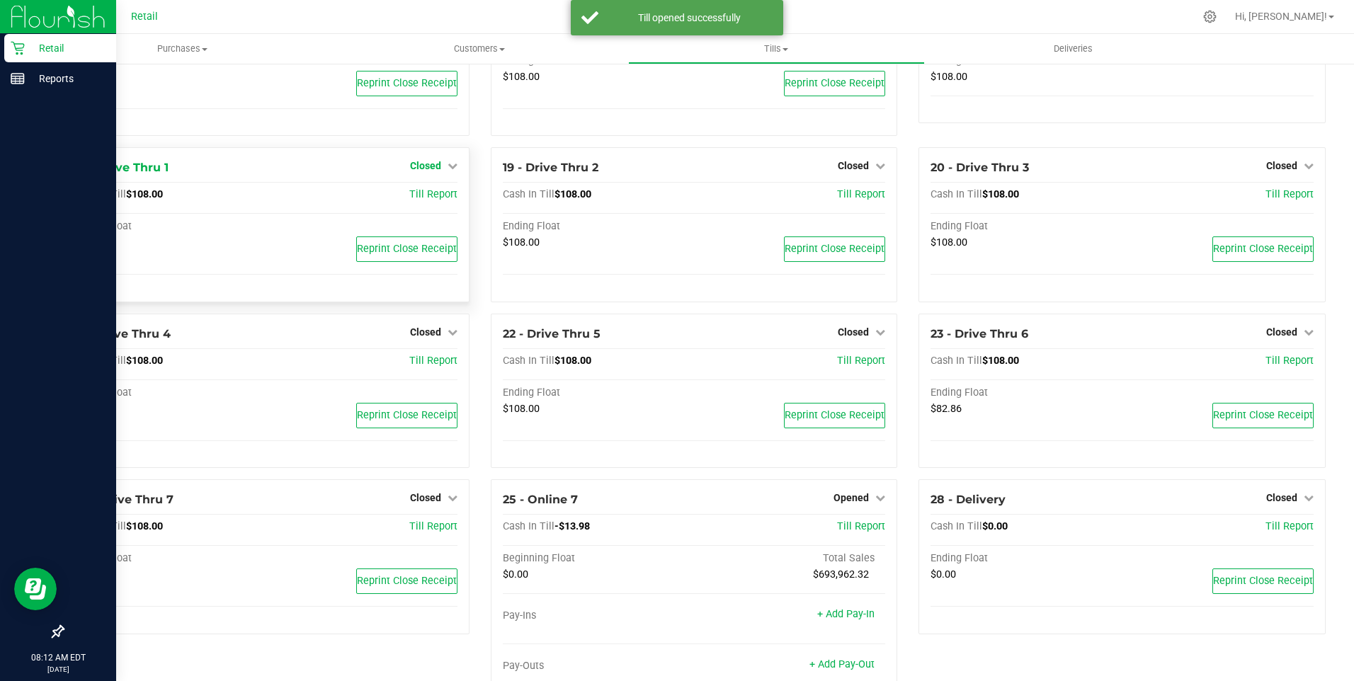
click at [423, 170] on span "Closed" at bounding box center [425, 165] width 31 height 11
click at [428, 201] on link "Open Till" at bounding box center [426, 195] width 38 height 11
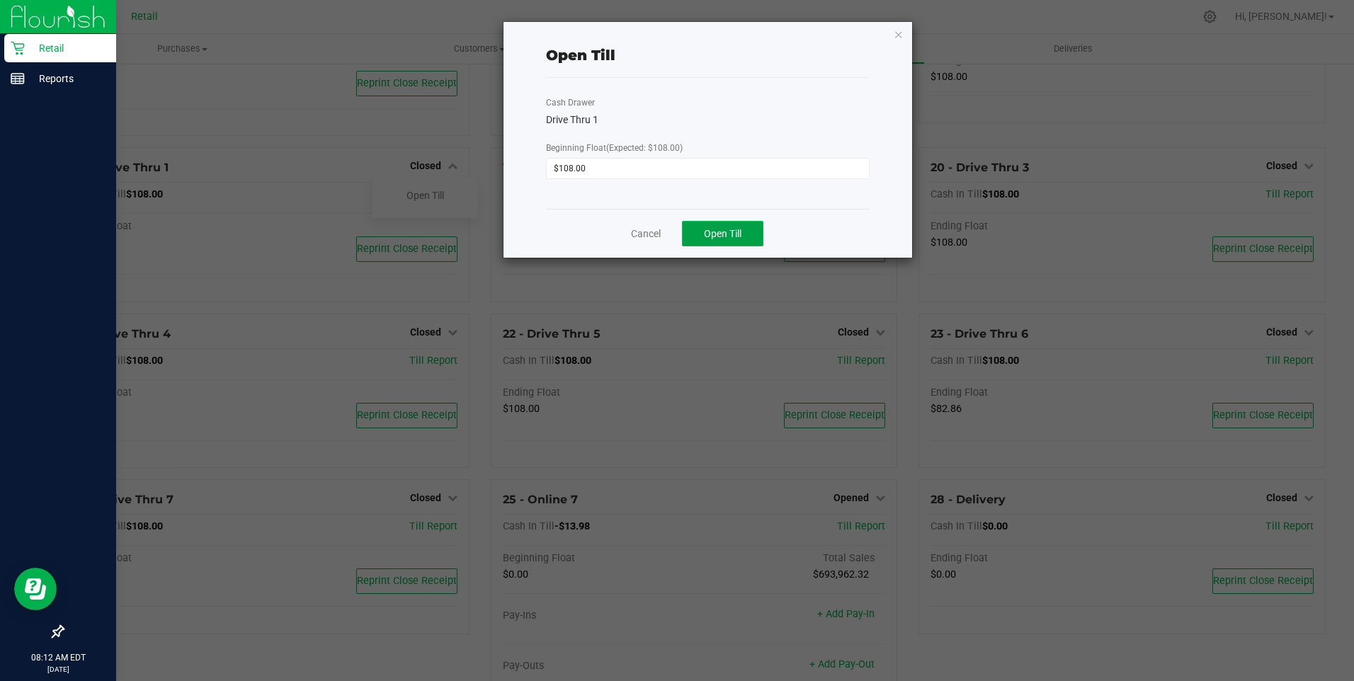
click at [721, 230] on span "Open Till" at bounding box center [723, 233] width 38 height 11
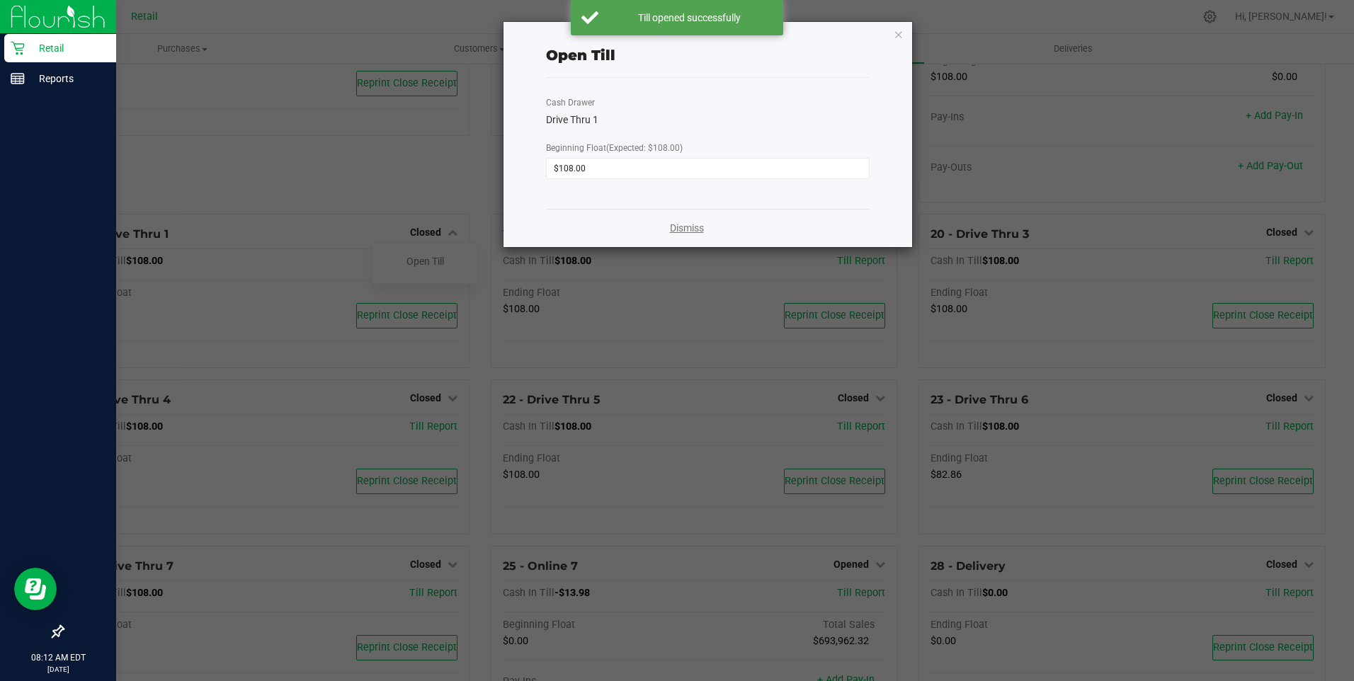
click at [679, 226] on link "Dismiss" at bounding box center [687, 228] width 34 height 15
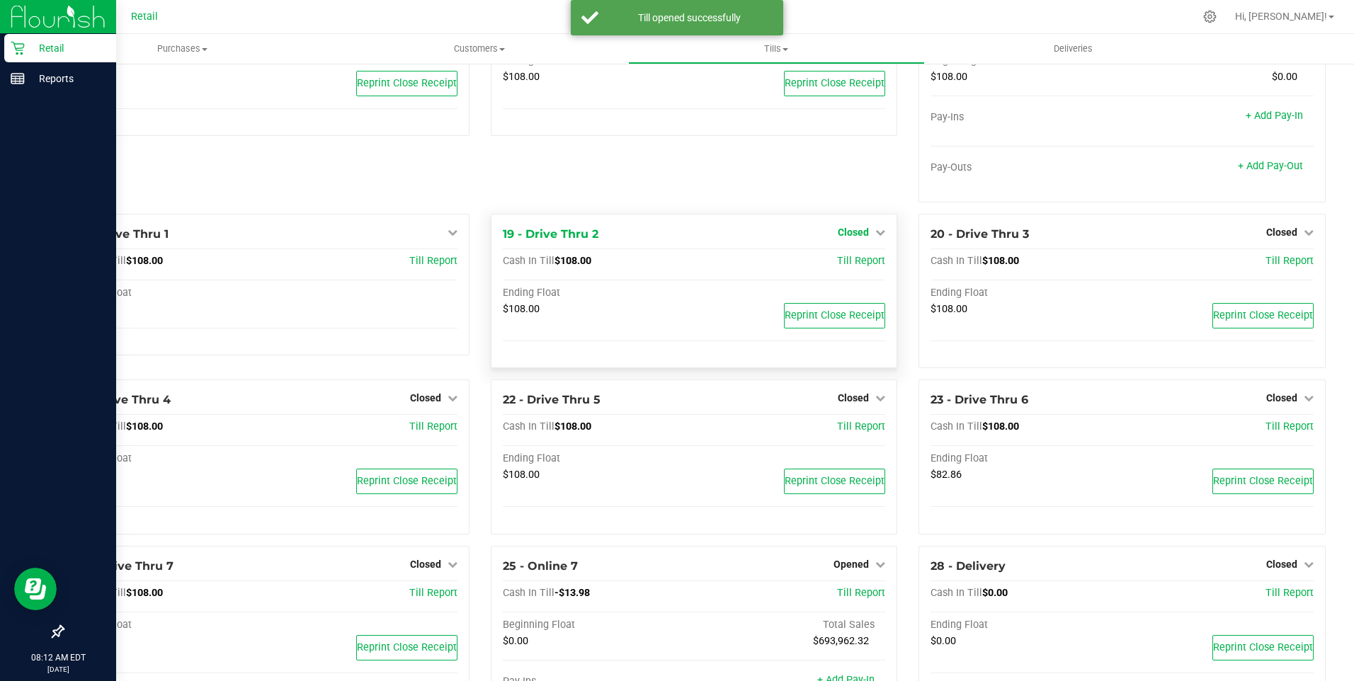
click at [838, 234] on span "Closed" at bounding box center [853, 232] width 31 height 11
click at [835, 267] on link "Open Till" at bounding box center [854, 261] width 38 height 11
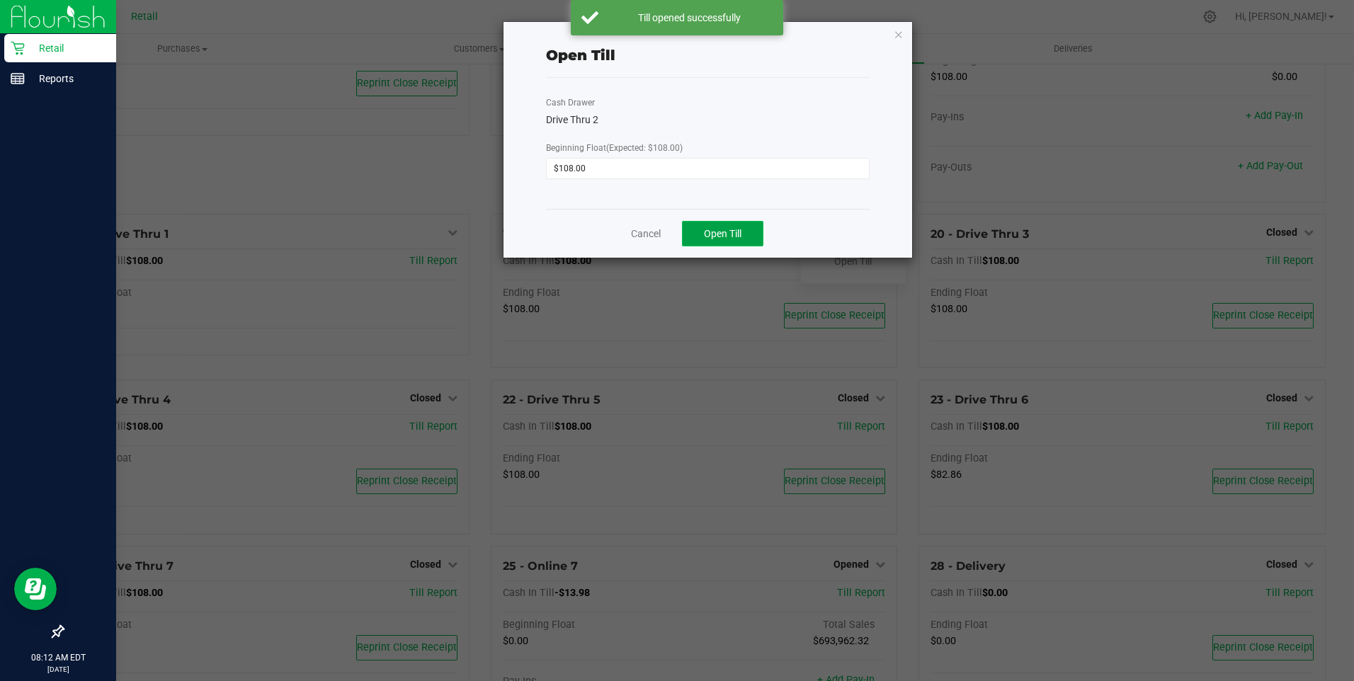
click at [711, 228] on span "Open Till" at bounding box center [723, 233] width 38 height 11
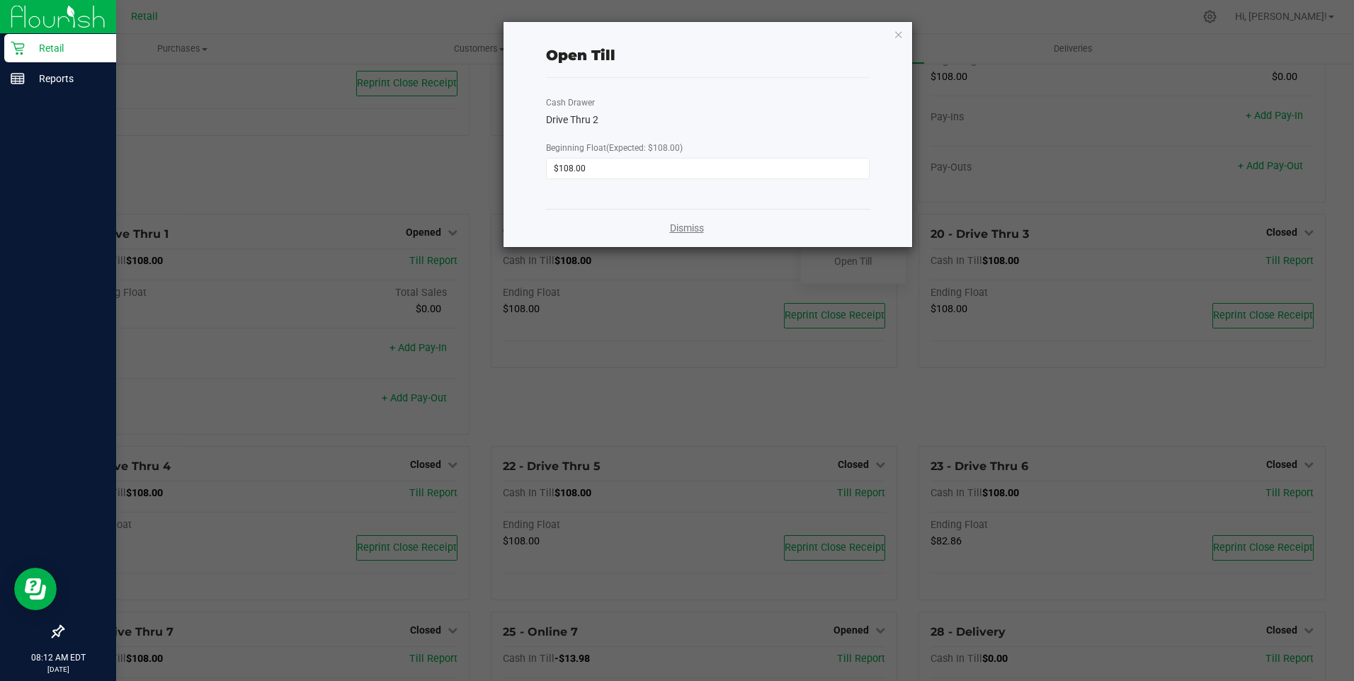
click at [688, 230] on link "Dismiss" at bounding box center [687, 228] width 34 height 15
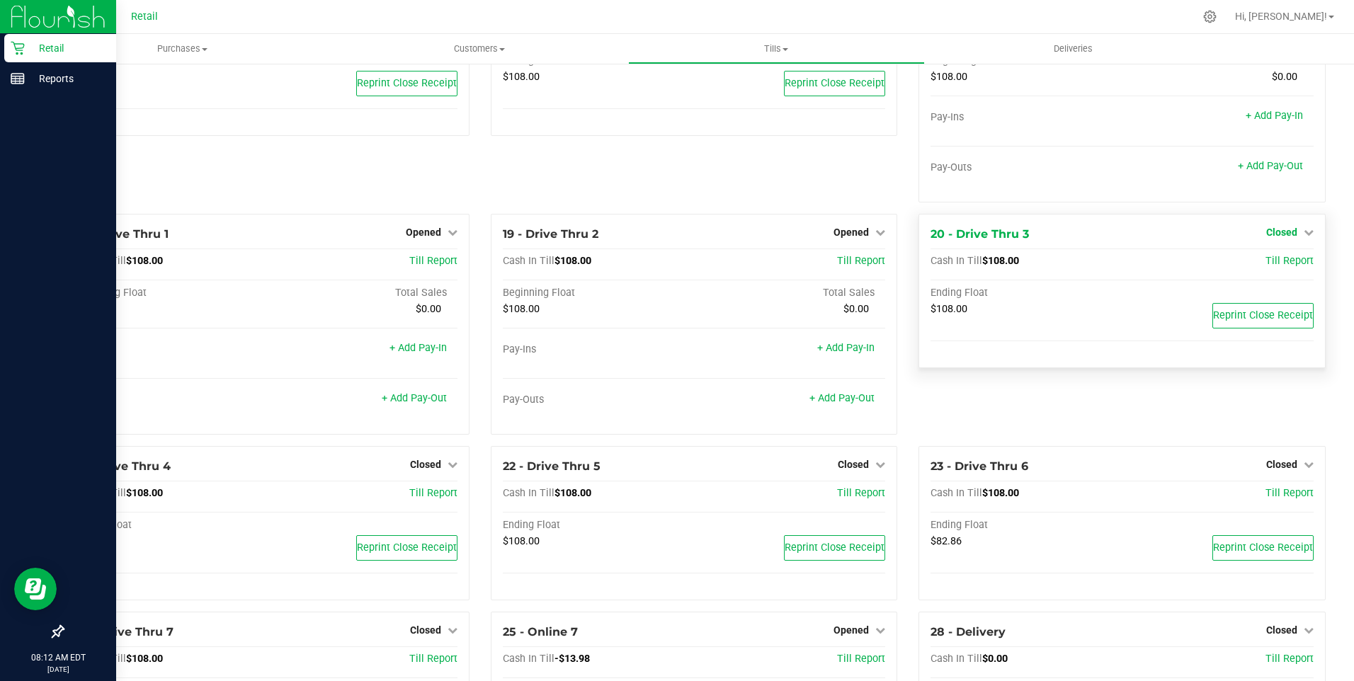
click at [1280, 238] on span "Closed" at bounding box center [1282, 232] width 31 height 11
click at [1266, 267] on link "Open Till" at bounding box center [1282, 261] width 38 height 11
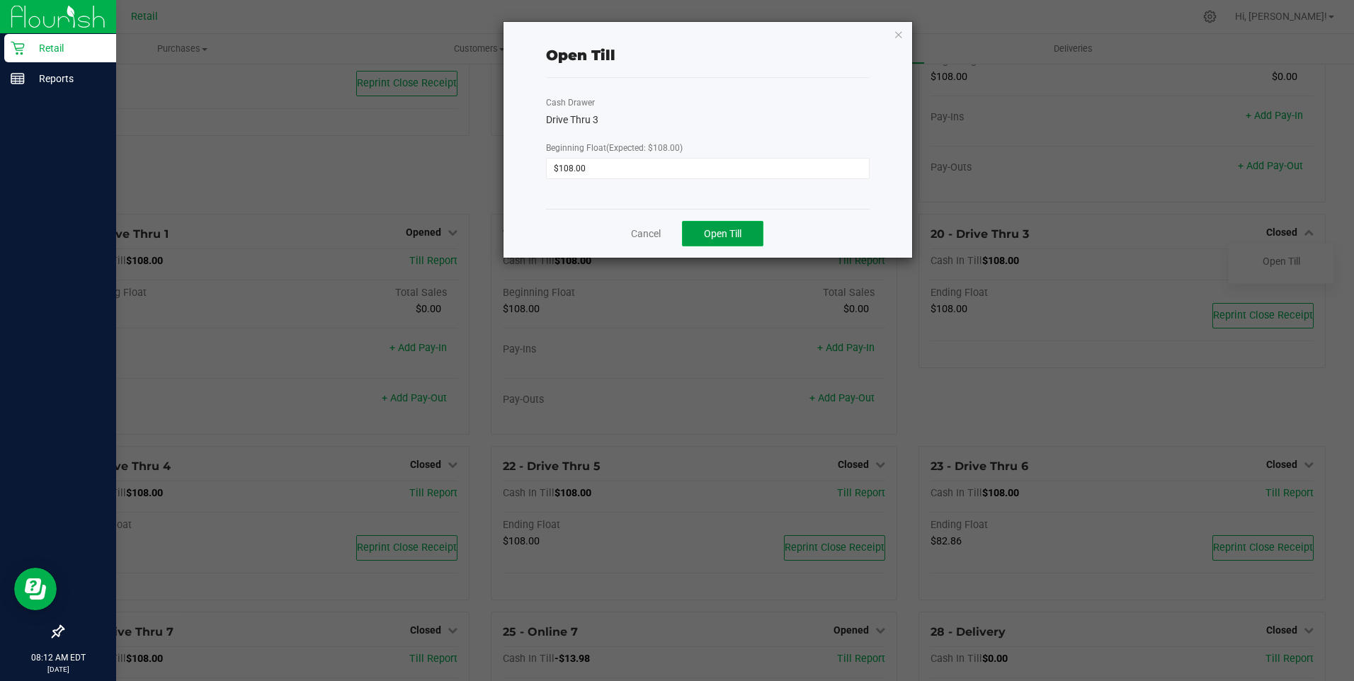
click at [714, 237] on span "Open Till" at bounding box center [723, 233] width 38 height 11
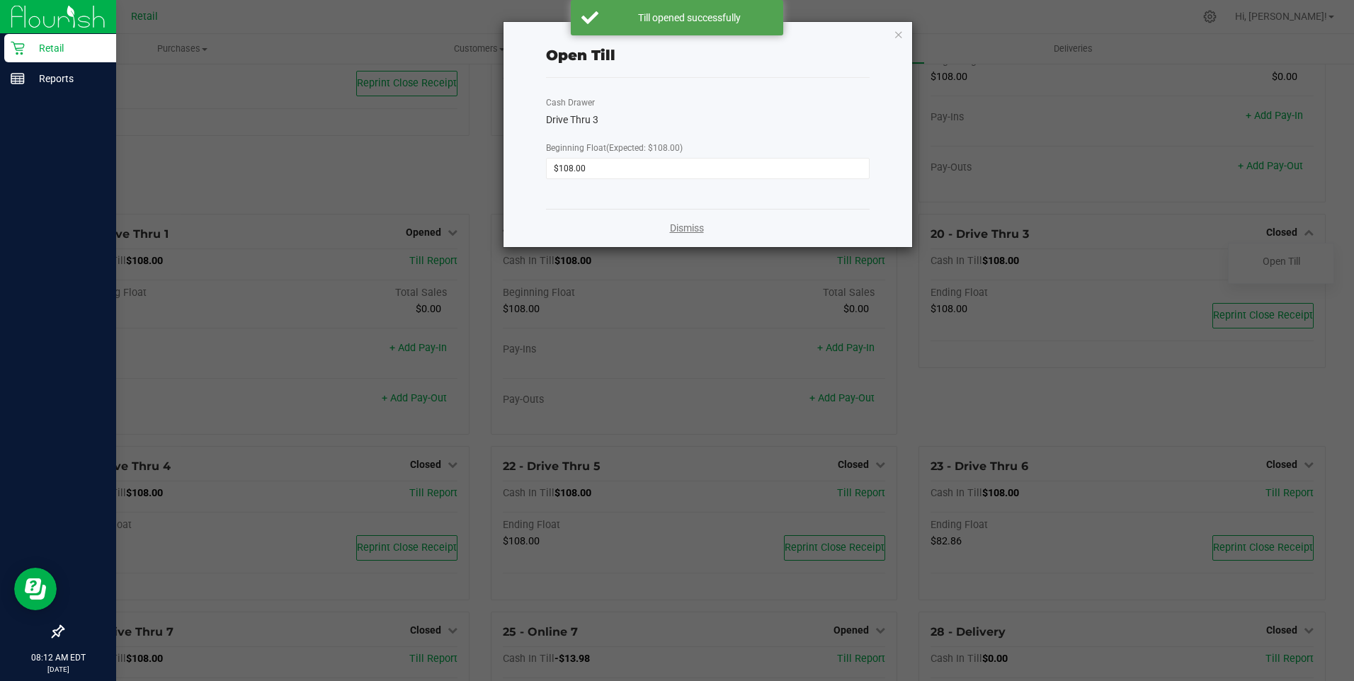
click at [684, 229] on link "Dismiss" at bounding box center [687, 228] width 34 height 15
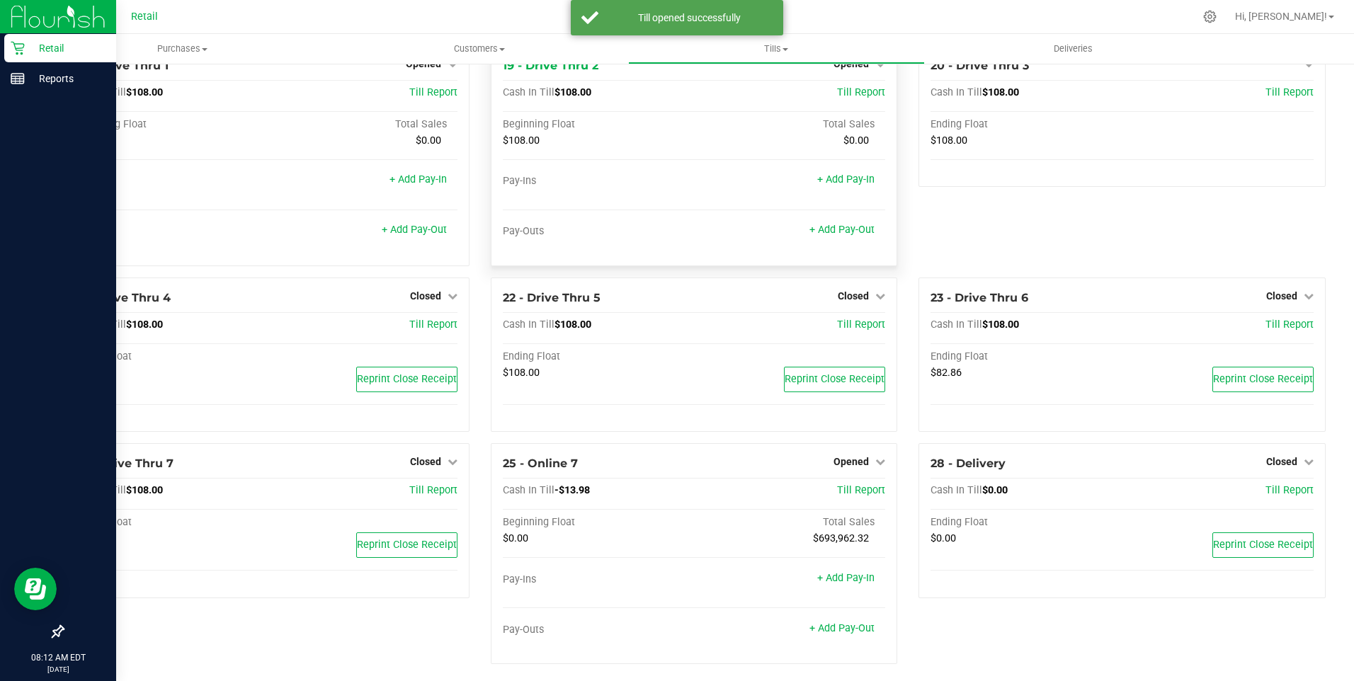
scroll to position [1318, 0]
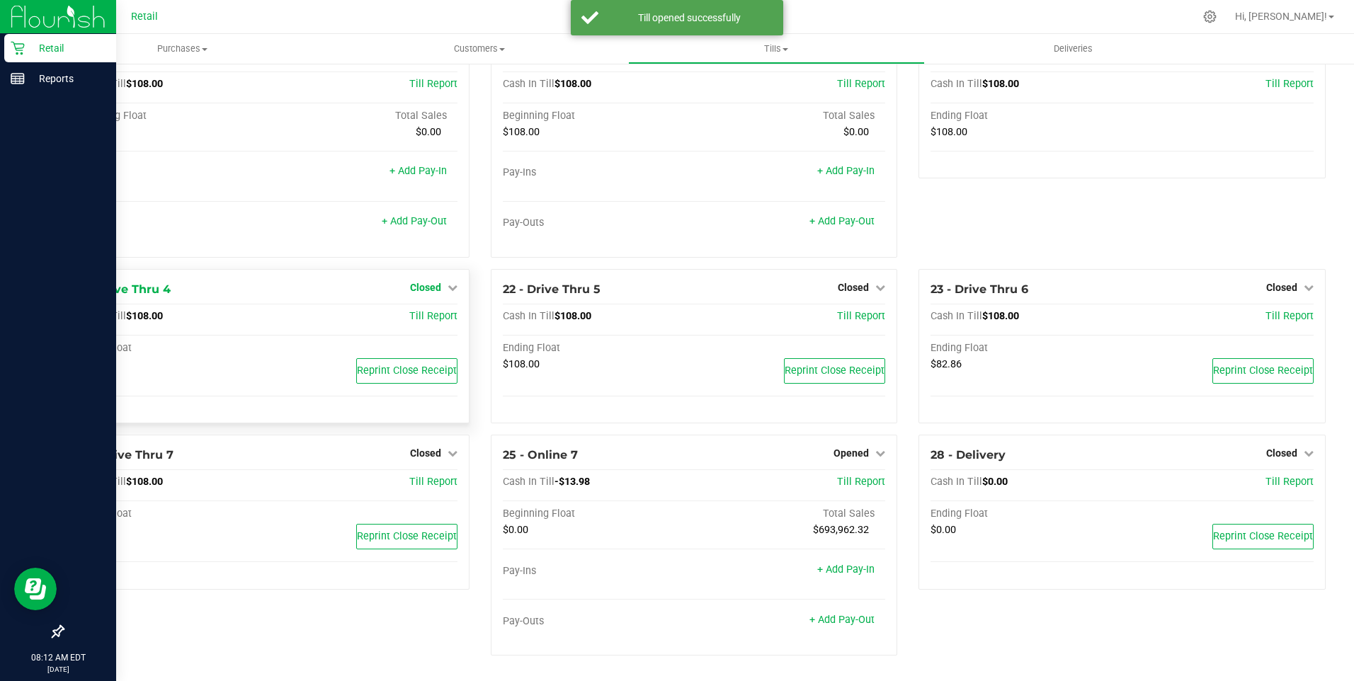
click at [429, 286] on span "Closed" at bounding box center [425, 287] width 31 height 11
click at [425, 319] on link "Open Till" at bounding box center [426, 316] width 38 height 11
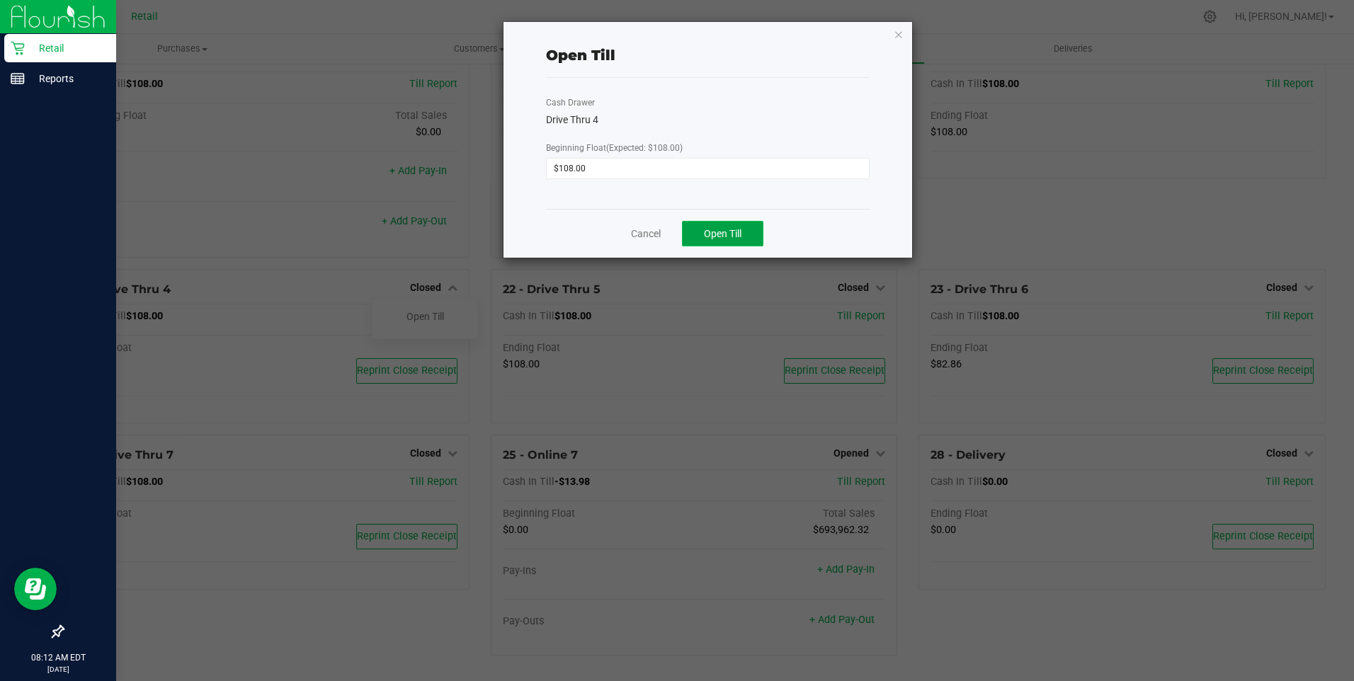
click at [711, 231] on span "Open Till" at bounding box center [723, 233] width 38 height 11
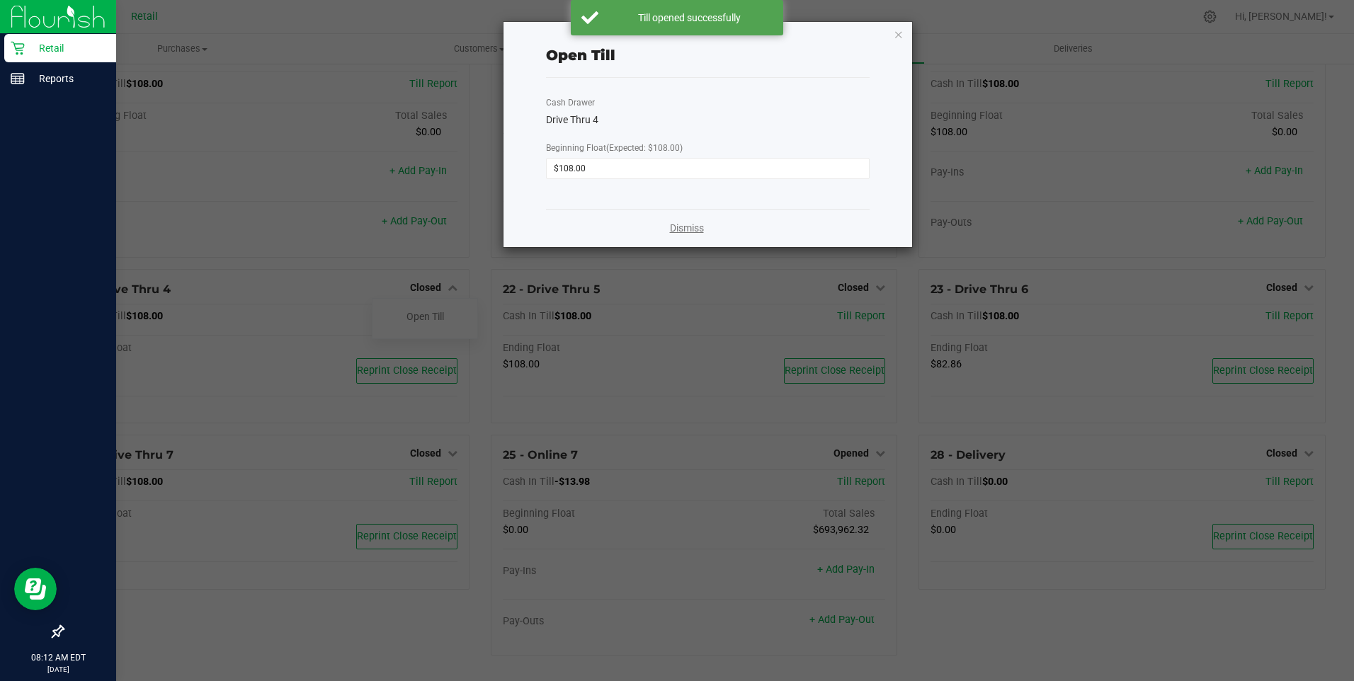
click at [678, 227] on link "Dismiss" at bounding box center [687, 228] width 34 height 15
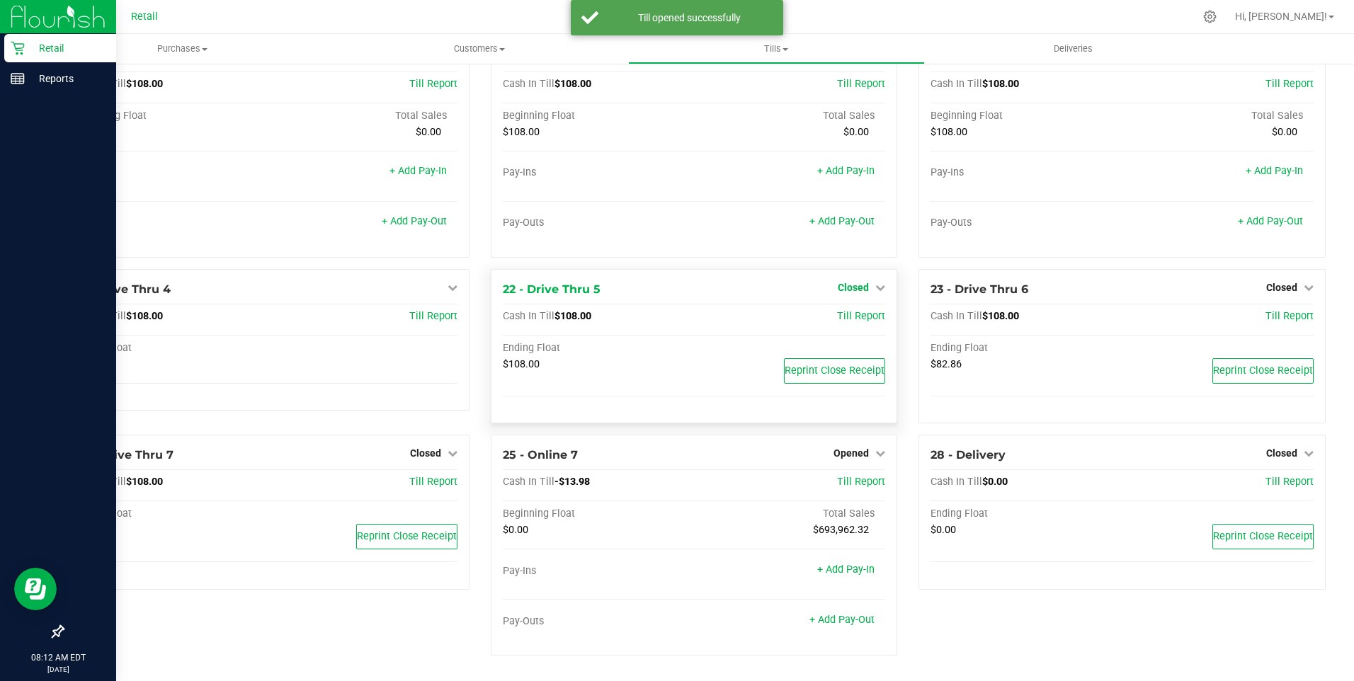
click at [851, 287] on span "Closed" at bounding box center [853, 287] width 31 height 11
click at [842, 316] on link "Open Till" at bounding box center [854, 316] width 38 height 11
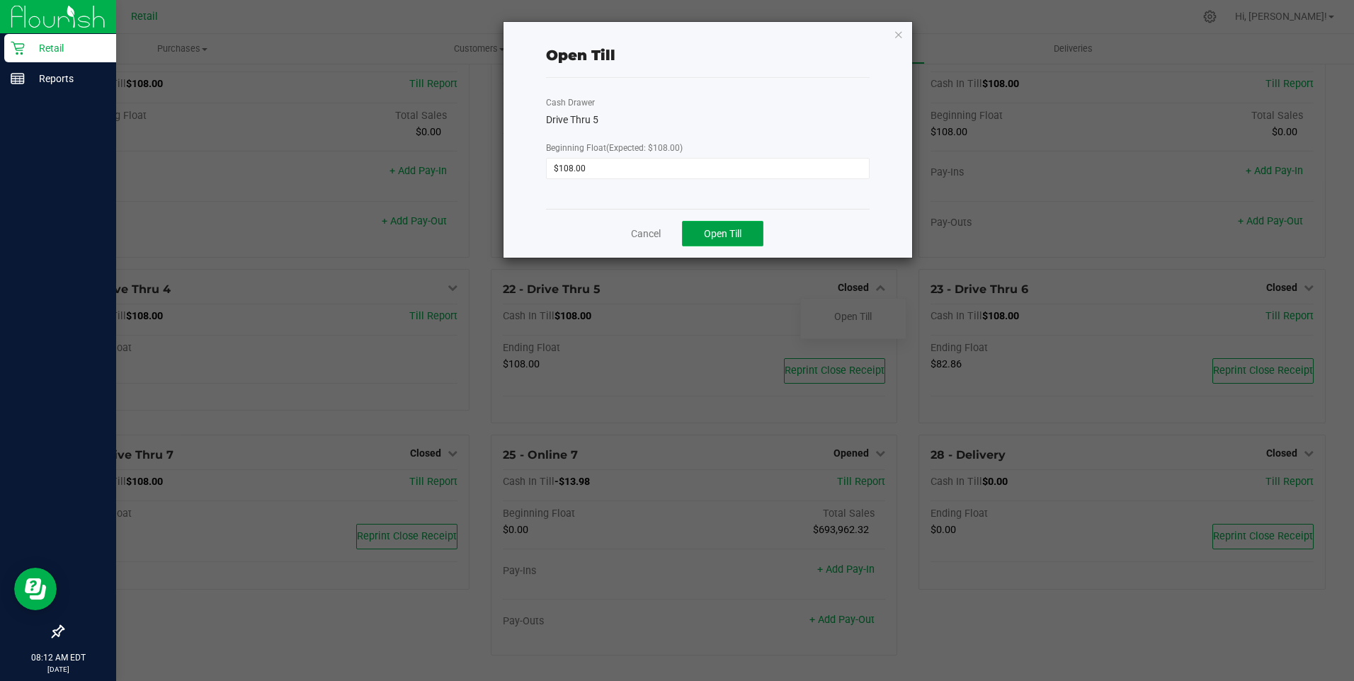
click at [713, 228] on span "Open Till" at bounding box center [723, 233] width 38 height 11
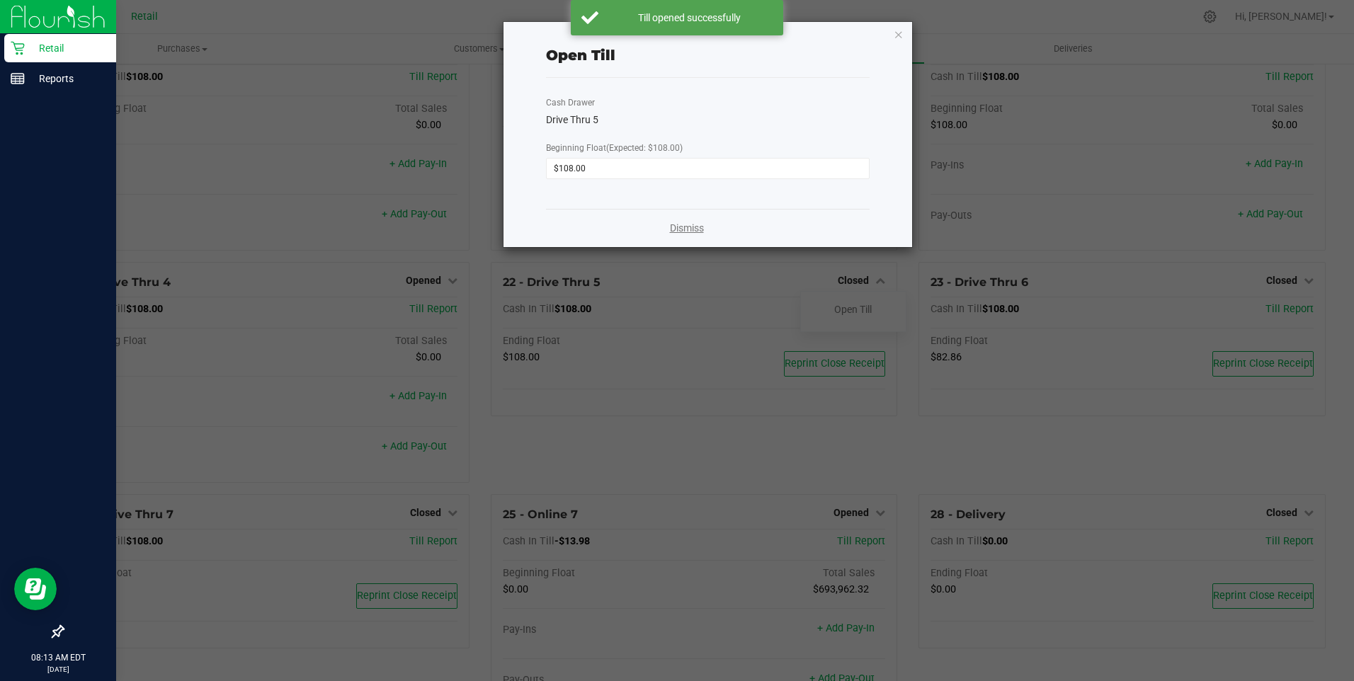
click at [691, 229] on link "Dismiss" at bounding box center [687, 228] width 34 height 15
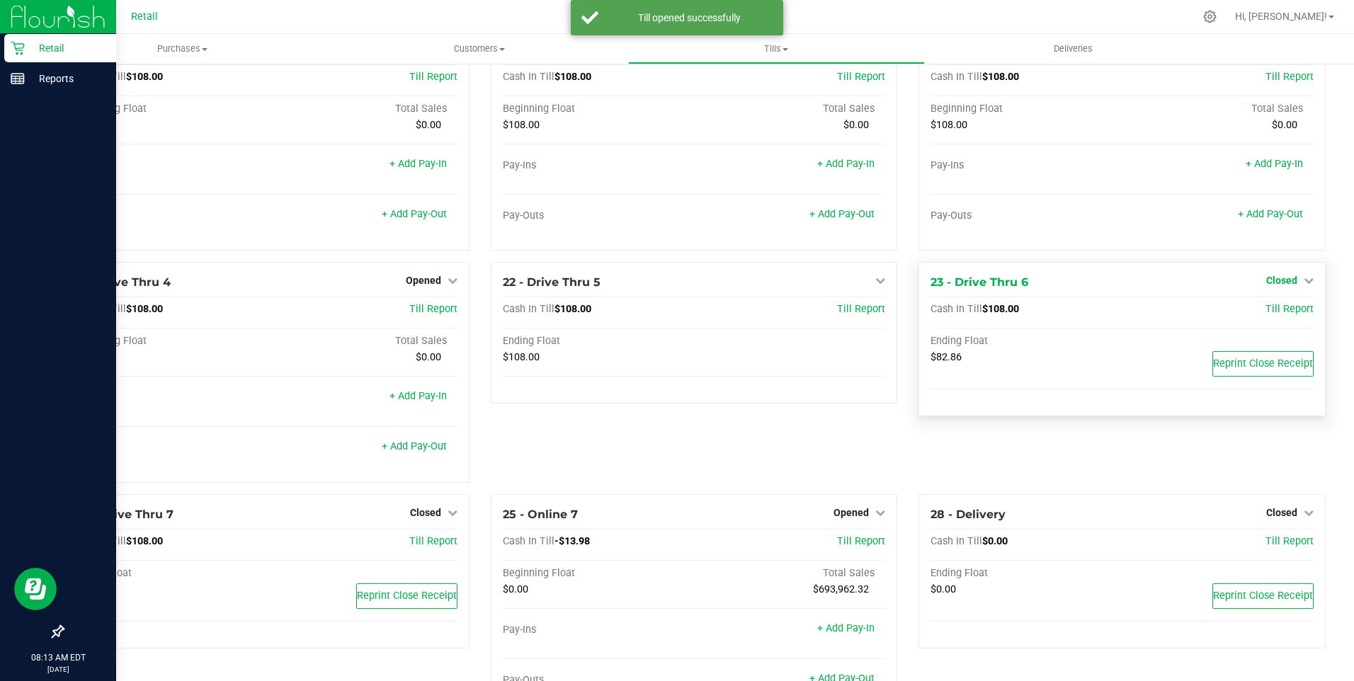
click at [1272, 286] on span "Closed" at bounding box center [1282, 280] width 31 height 11
click at [1268, 315] on link "Open Till" at bounding box center [1282, 309] width 38 height 11
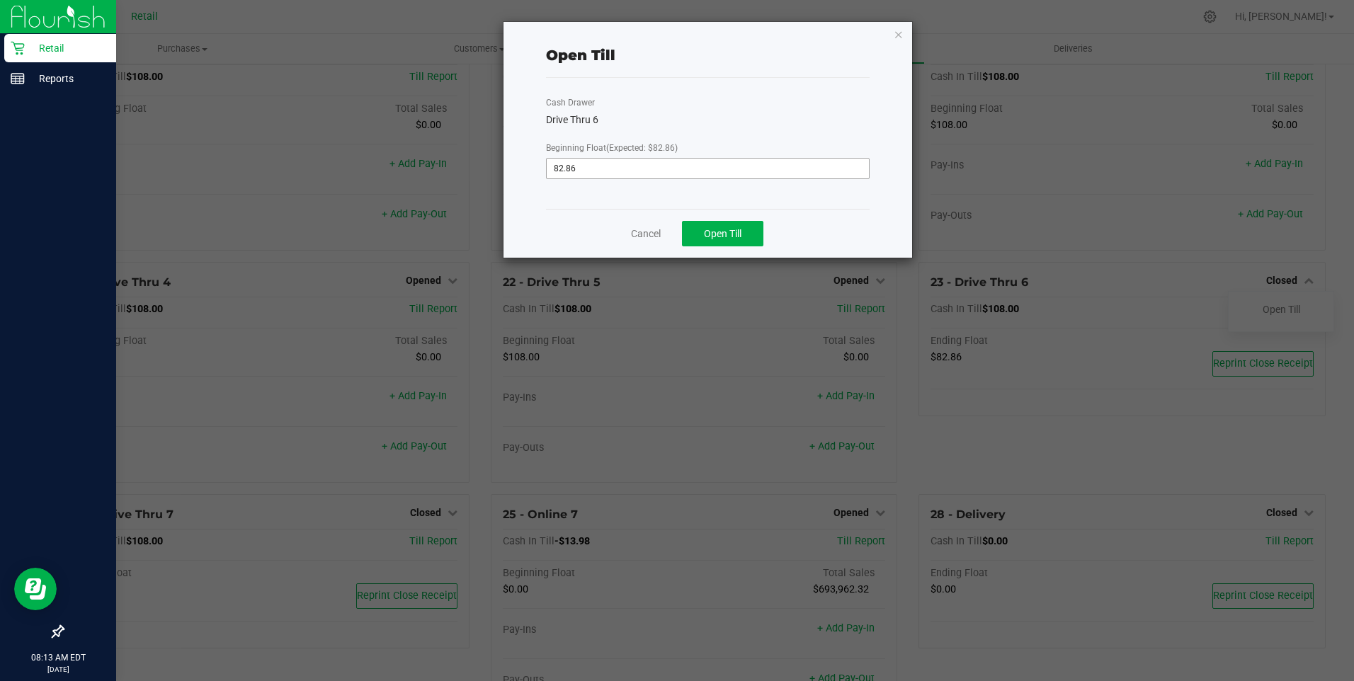
click at [592, 171] on input "82.86" at bounding box center [708, 169] width 322 height 20
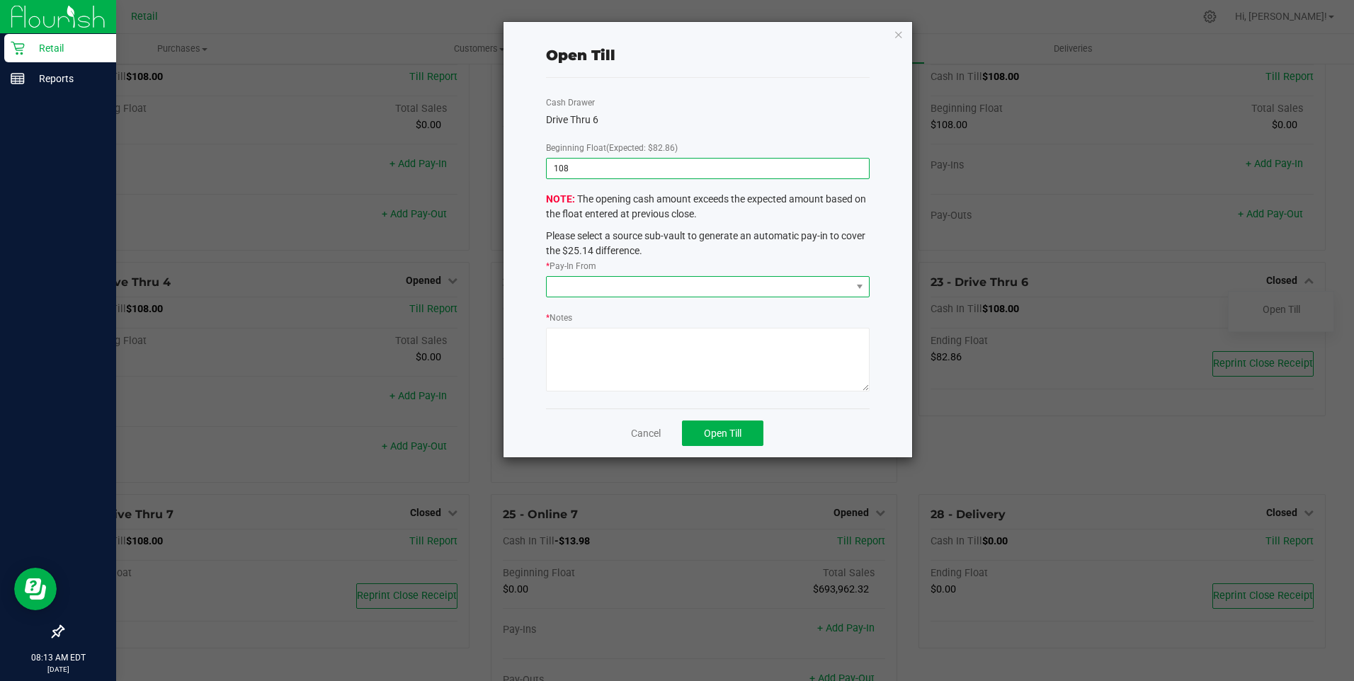
type input "$108.00"
click at [645, 287] on span at bounding box center [699, 287] width 304 height 20
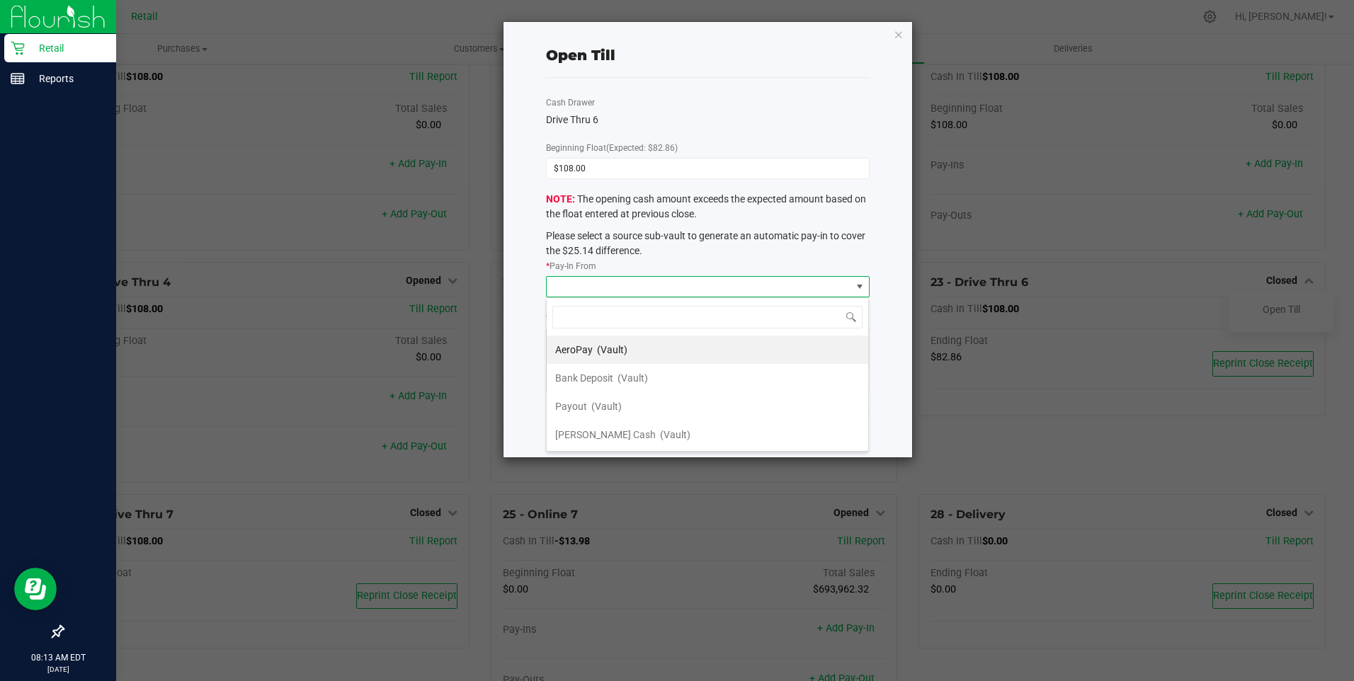
scroll to position [21, 323]
click at [660, 431] on span "(Vault)" at bounding box center [675, 434] width 30 height 11
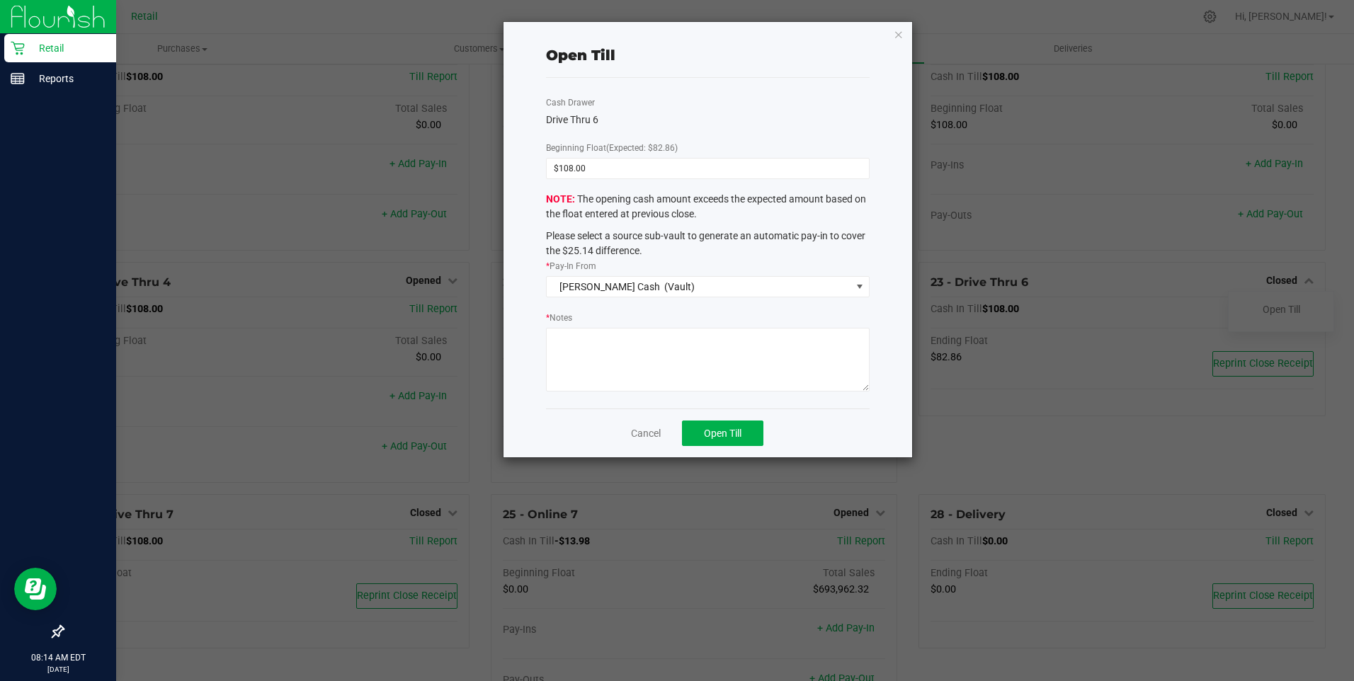
click at [589, 371] on textarea "* Notes" at bounding box center [707, 360] width 323 height 64
type textarea "adjust for opening"
click at [727, 426] on button "Open Till" at bounding box center [722, 434] width 81 height 26
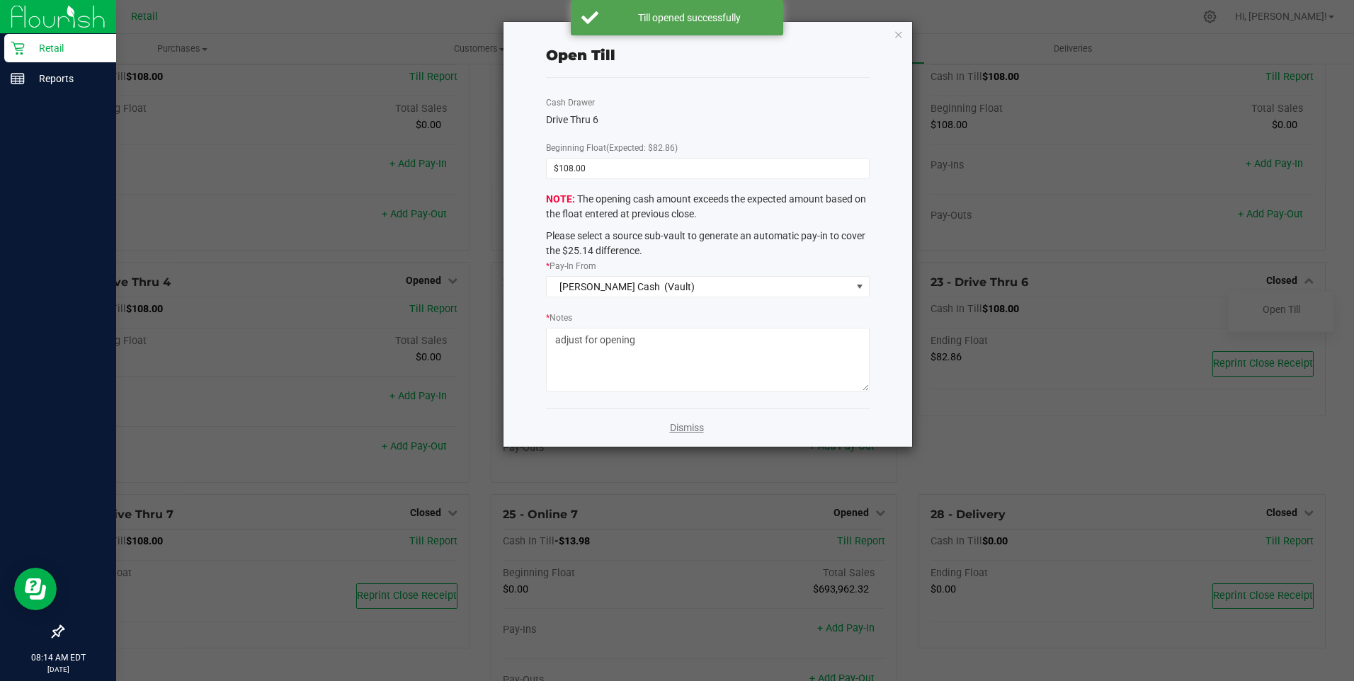
click at [676, 426] on link "Dismiss" at bounding box center [687, 428] width 34 height 15
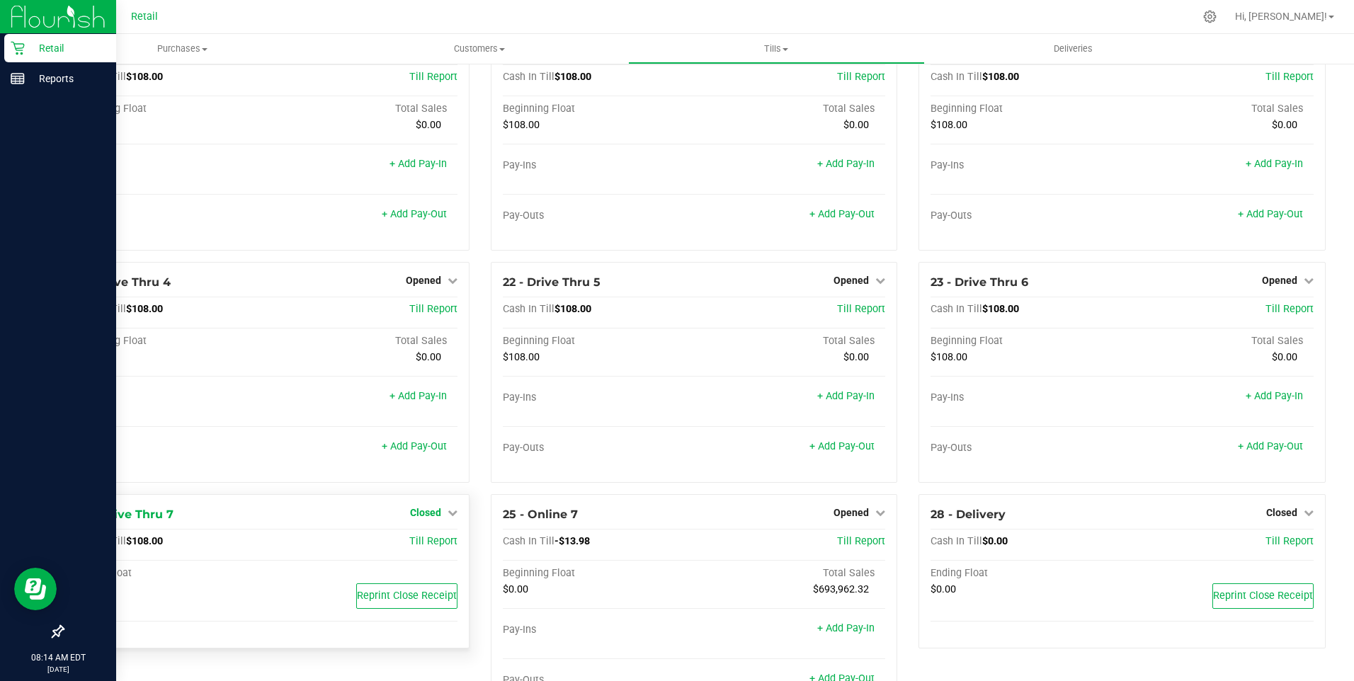
click at [429, 519] on span "Closed" at bounding box center [425, 512] width 31 height 11
click at [428, 545] on link "Open Till" at bounding box center [426, 541] width 38 height 11
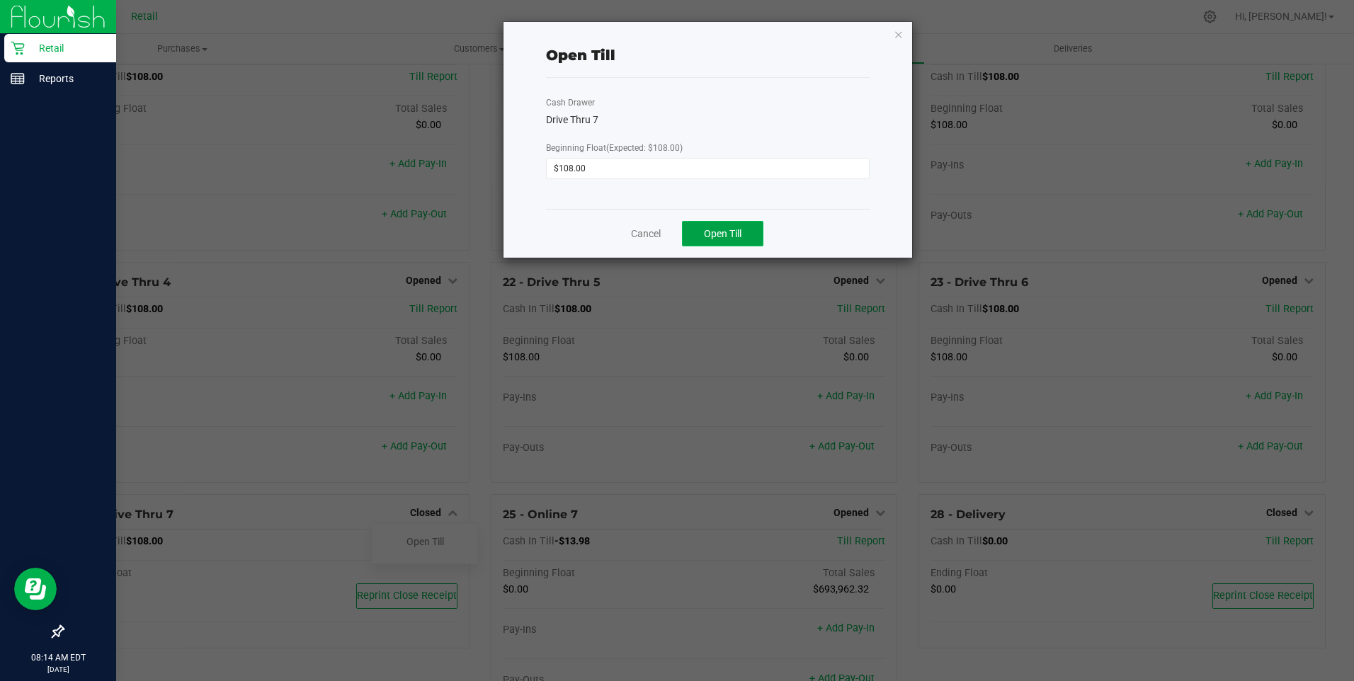
click at [714, 235] on span "Open Till" at bounding box center [723, 233] width 38 height 11
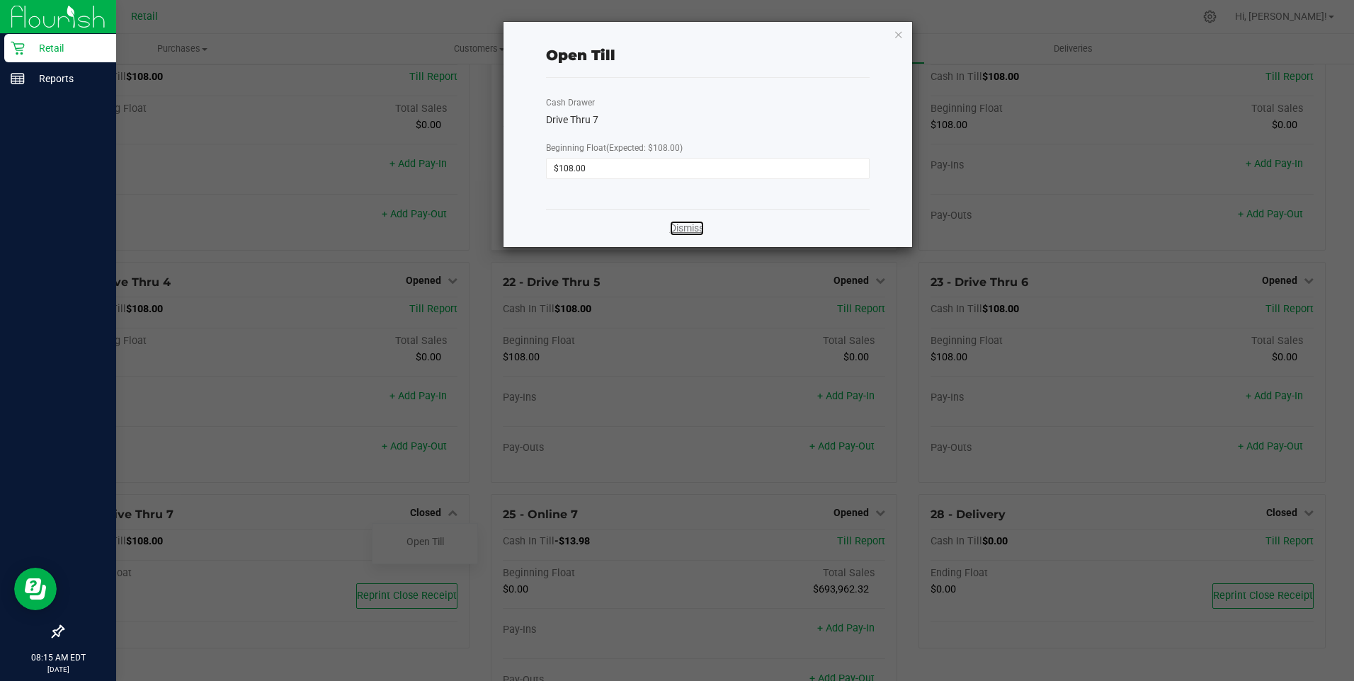
click at [689, 231] on link "Dismiss" at bounding box center [687, 228] width 34 height 15
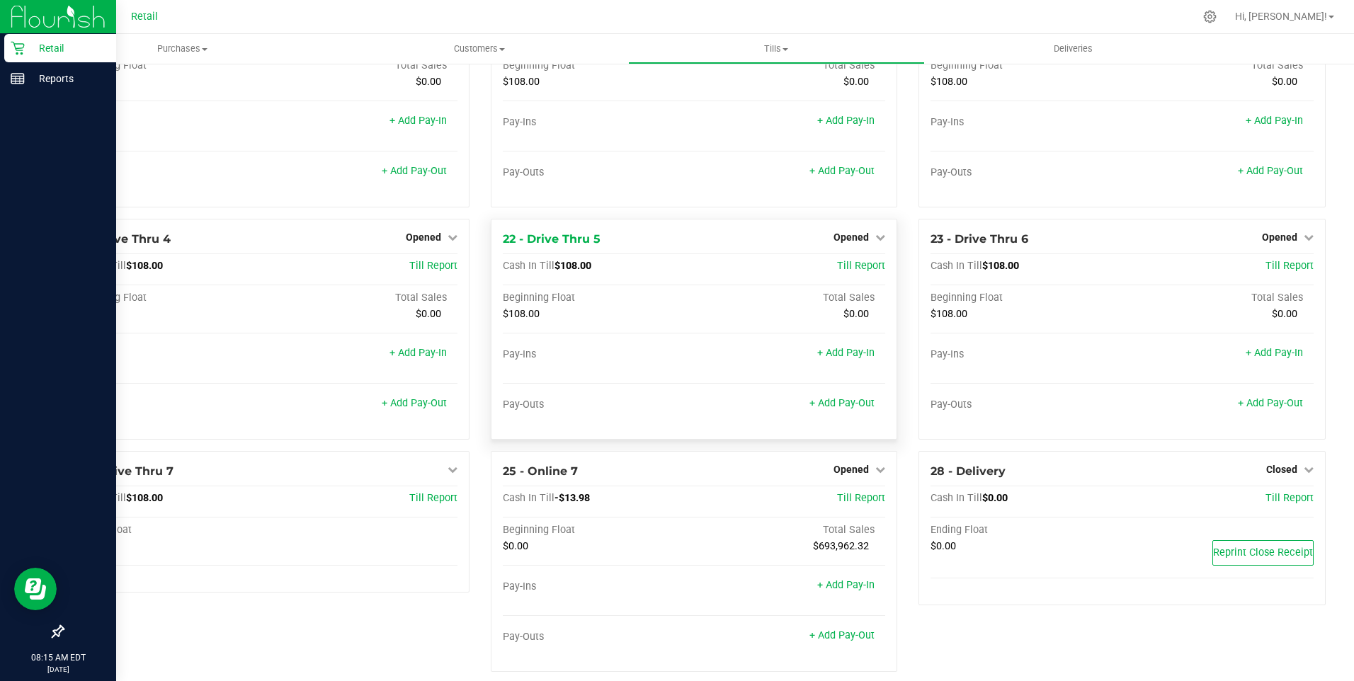
scroll to position [1384, 0]
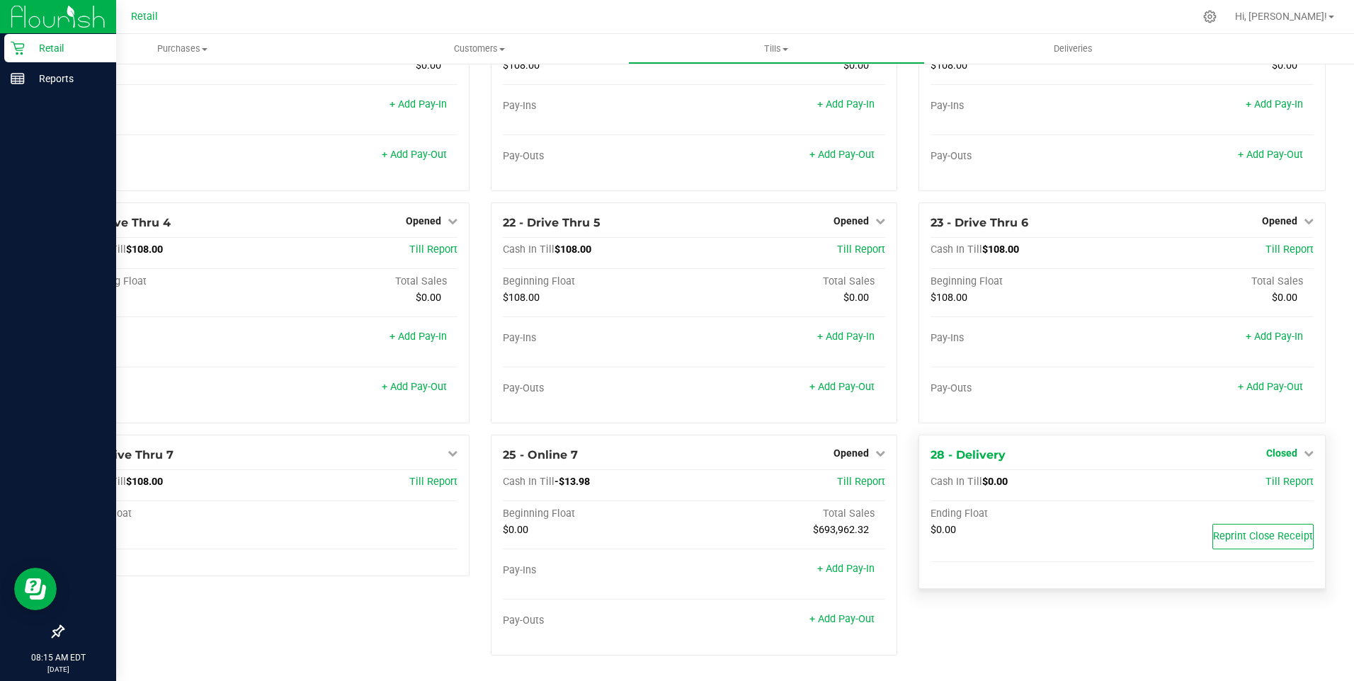
click at [1279, 454] on span "Closed" at bounding box center [1282, 453] width 31 height 11
click at [1273, 484] on link "Open Till" at bounding box center [1282, 482] width 38 height 11
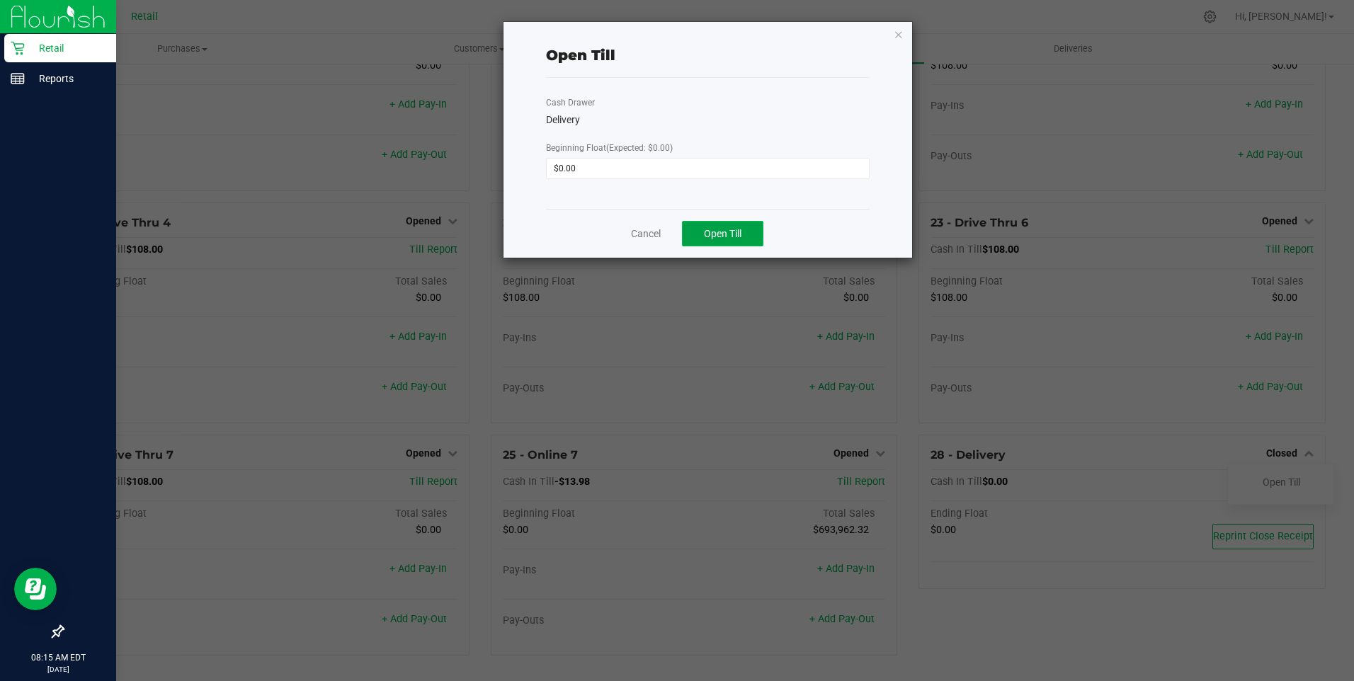
click at [720, 234] on span "Open Till" at bounding box center [723, 233] width 38 height 11
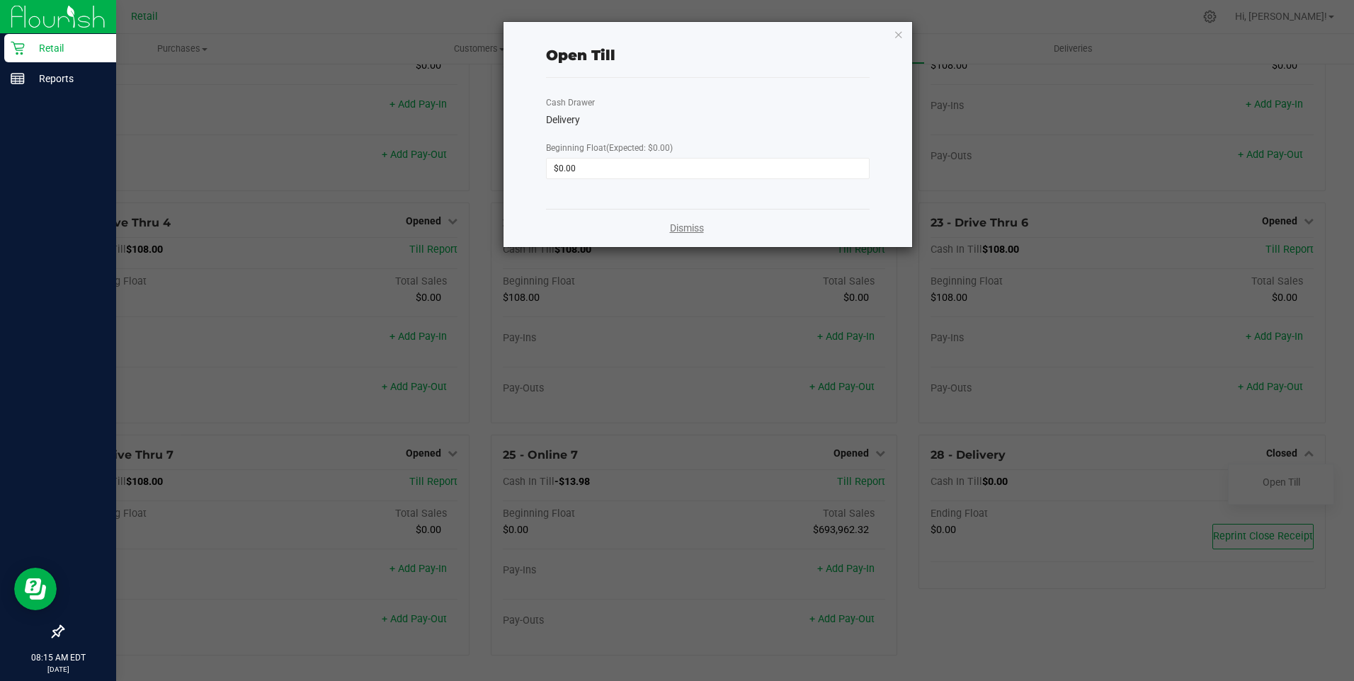
click at [693, 228] on link "Dismiss" at bounding box center [687, 228] width 34 height 15
